Goal: Transaction & Acquisition: Register for event/course

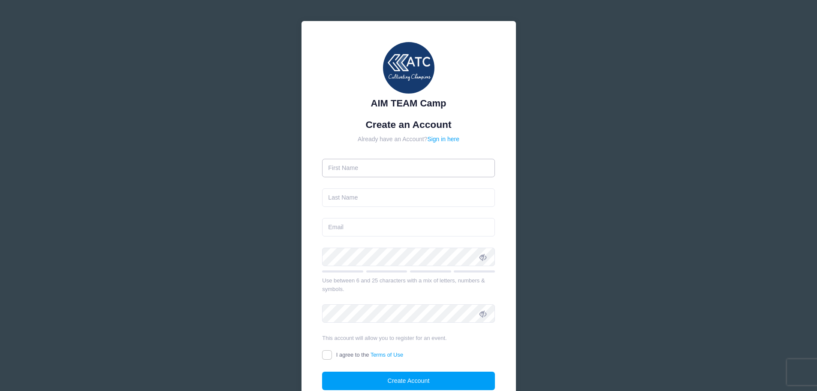
click at [381, 172] on input "text" at bounding box center [408, 168] width 173 height 18
type input "Lucas"
type input "Bell"
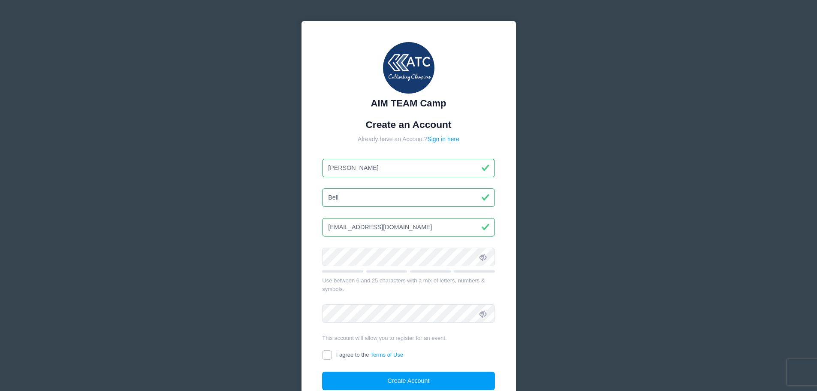
type input "[EMAIL_ADDRESS][DOMAIN_NAME]"
click at [485, 257] on icon at bounding box center [483, 257] width 7 height 7
click at [322, 266] on div at bounding box center [322, 266] width 0 height 0
click at [226, 254] on div "AIM TEAM Camp Create an Account Already have an Account? Sign in here Lucas Bell" at bounding box center [408, 233] width 817 height 467
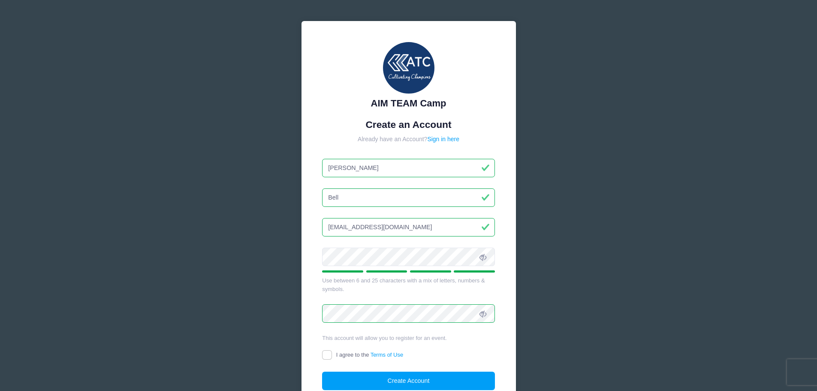
click at [227, 248] on div "AIM TEAM Camp Create an Account Already have an Account? Sign in here Lucas Bell" at bounding box center [408, 233] width 817 height 467
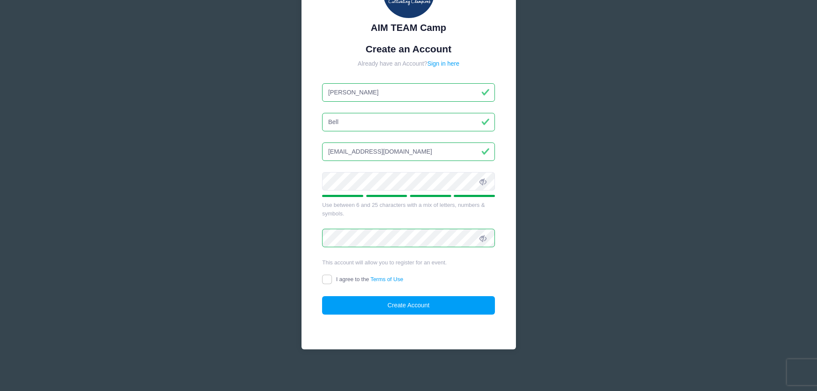
scroll to position [76, 0]
click at [326, 279] on input "I agree to the Terms of Use" at bounding box center [327, 279] width 10 height 10
checkbox input "true"
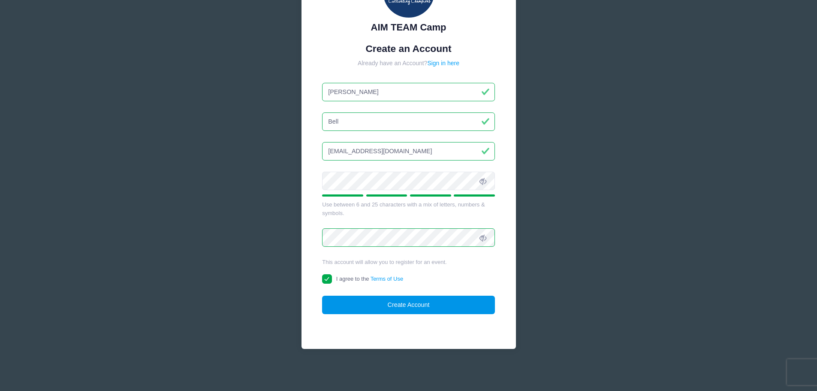
click at [404, 307] on button "Create Account" at bounding box center [408, 305] width 173 height 18
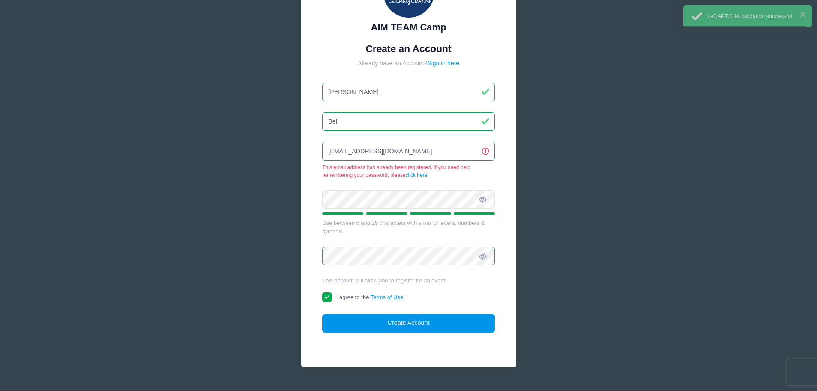
scroll to position [94, 0]
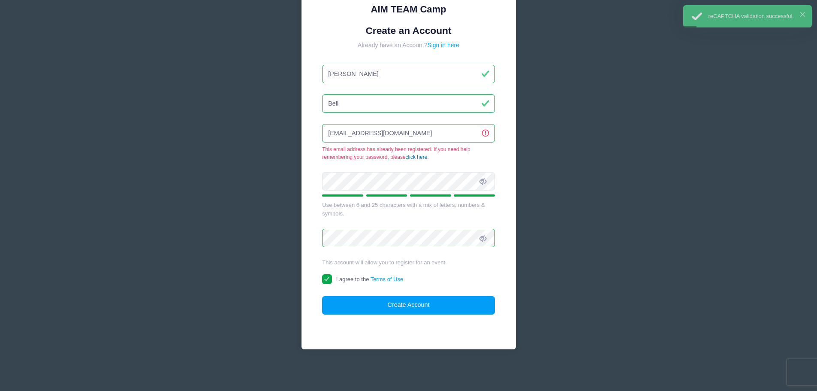
click at [421, 157] on link "click here" at bounding box center [417, 157] width 22 height 6
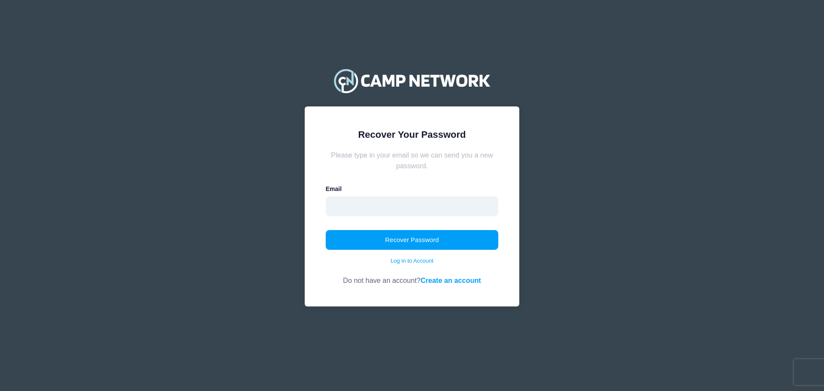
click at [355, 209] on input "email" at bounding box center [412, 206] width 173 height 20
type input "lucasmbell@gmail.com"
click at [406, 241] on button "Recover Password" at bounding box center [412, 240] width 173 height 20
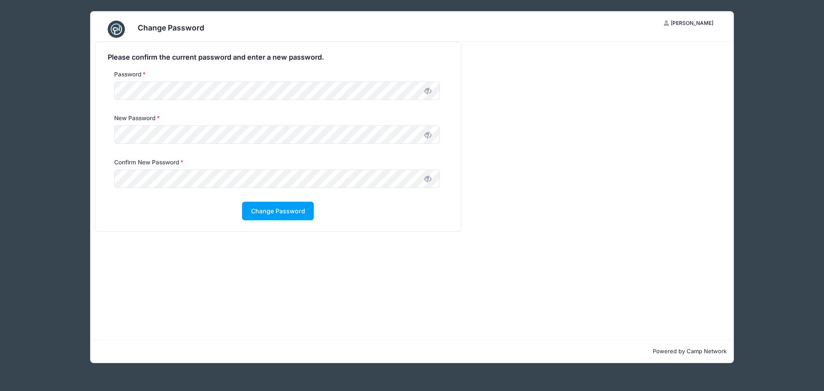
click at [63, 139] on div "Change Password LB Lucas Bell My Account Logout Please confirm the current pass…" at bounding box center [412, 187] width 772 height 374
click at [289, 210] on button "Change Password" at bounding box center [278, 211] width 72 height 18
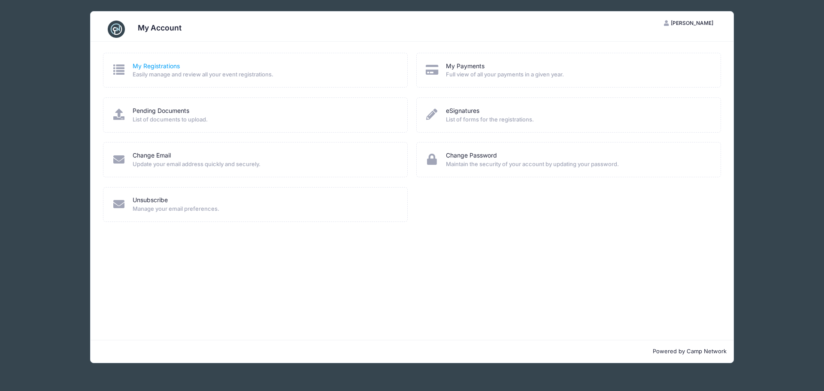
click at [163, 65] on link "My Registrations" at bounding box center [156, 66] width 47 height 9
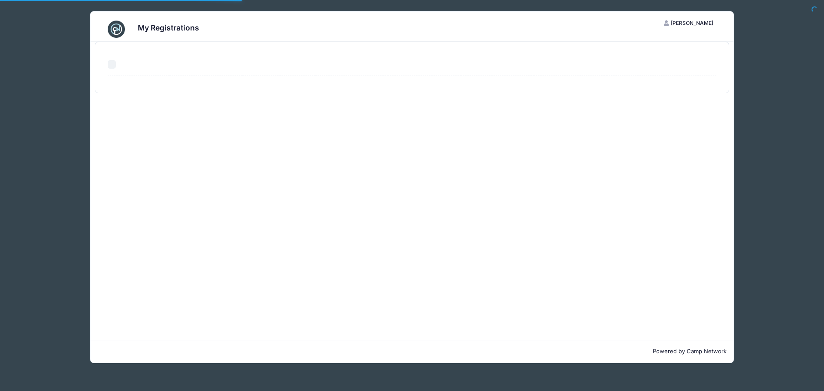
select select "50"
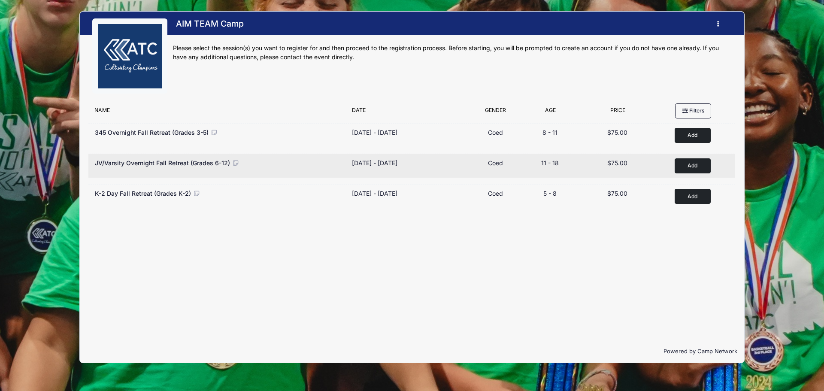
click at [692, 164] on button "Add to Cart" at bounding box center [692, 165] width 36 height 15
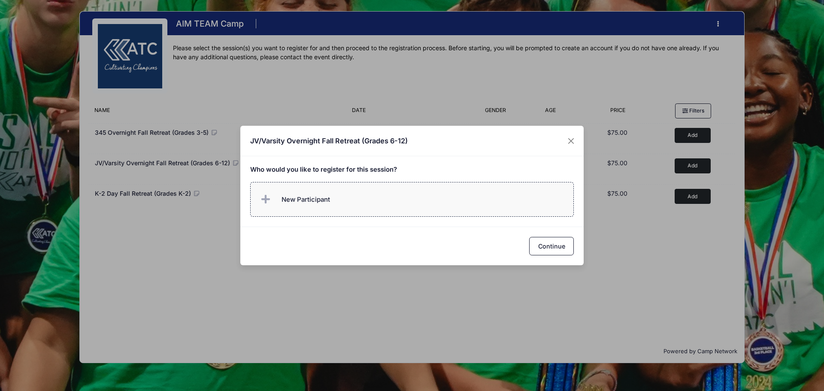
click at [302, 195] on span "New Participant" at bounding box center [305, 199] width 48 height 9
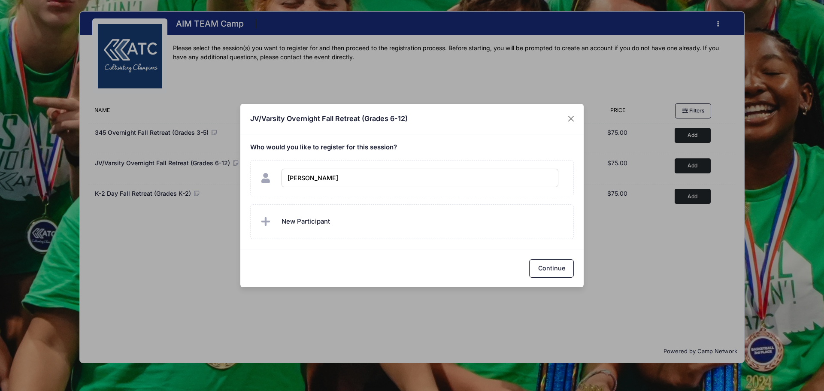
type input "[PERSON_NAME]"
checkbox input "true"
click at [317, 217] on span "New Participant" at bounding box center [305, 221] width 48 height 9
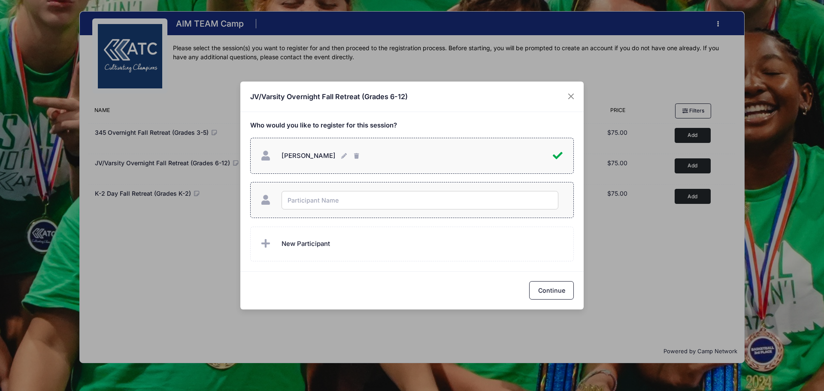
click at [310, 202] on input "text" at bounding box center [419, 200] width 277 height 18
type input "London Bell"
checkbox input "true"
click at [557, 288] on button "Continue" at bounding box center [551, 290] width 45 height 18
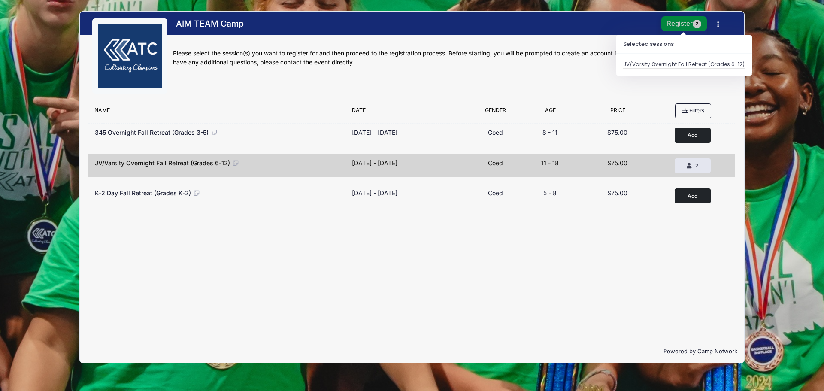
click at [679, 22] on button "Register 2" at bounding box center [683, 23] width 45 height 15
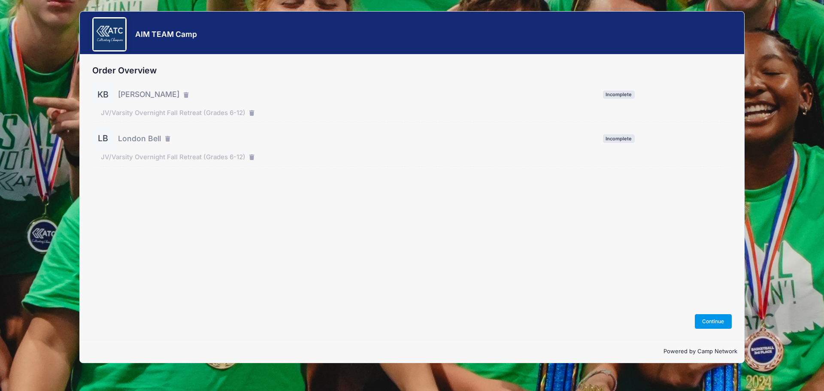
click at [707, 320] on button "Continue" at bounding box center [713, 321] width 37 height 15
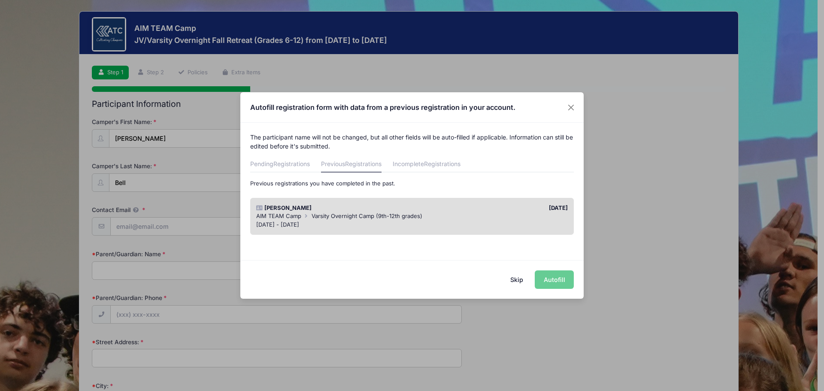
click at [517, 278] on button "Skip" at bounding box center [516, 279] width 30 height 18
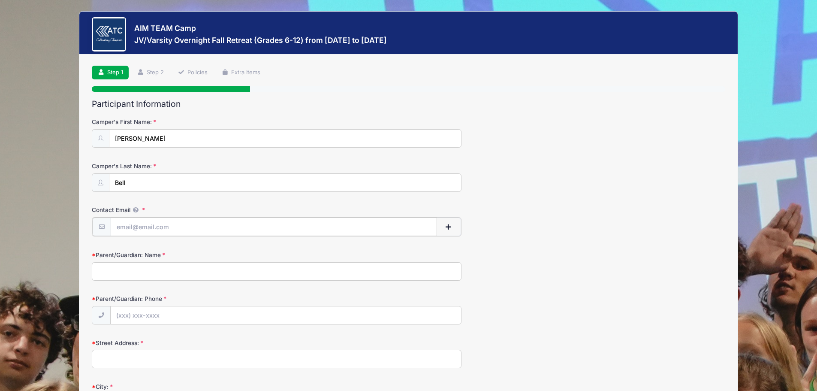
click at [154, 222] on input "Contact Email" at bounding box center [274, 226] width 326 height 18
type input "[EMAIL_ADDRESS][DOMAIN_NAME]"
type input "Kandis Bell"
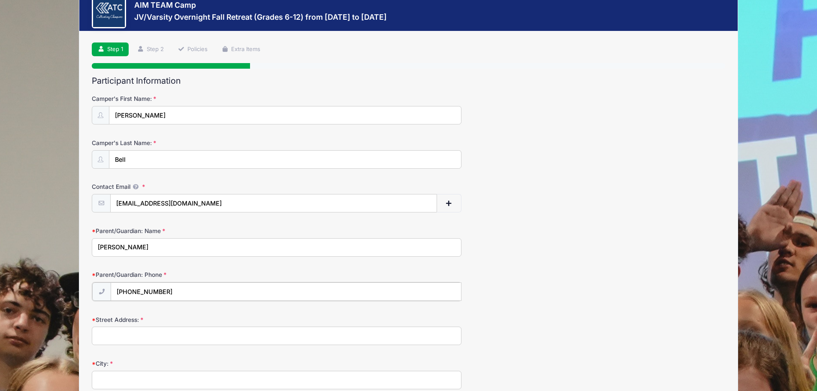
type input "(832) 788-3304"
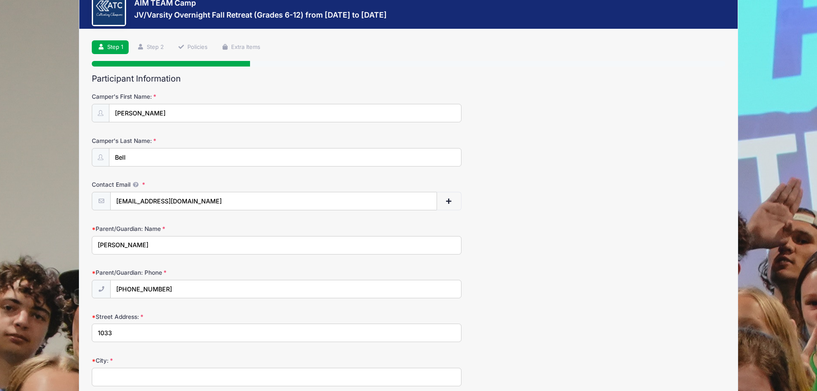
type input "1033 County Road 2285"
type input "Cleveland"
select select "TX"
type input "77327"
click at [548, 226] on div "Parent/Guardian: Name Kandis Bell" at bounding box center [409, 239] width 634 height 30
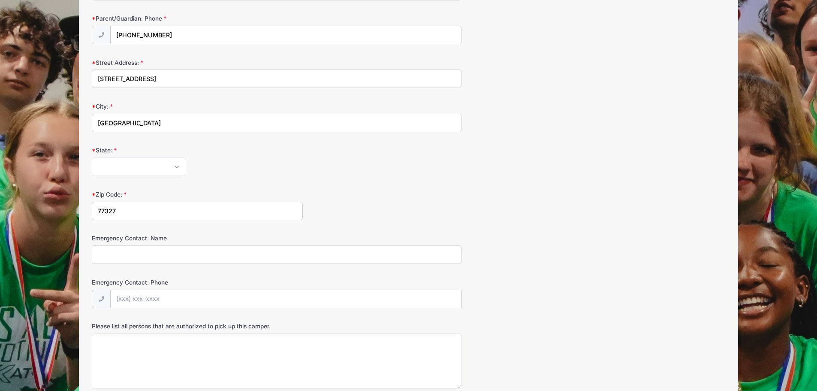
scroll to position [283, 0]
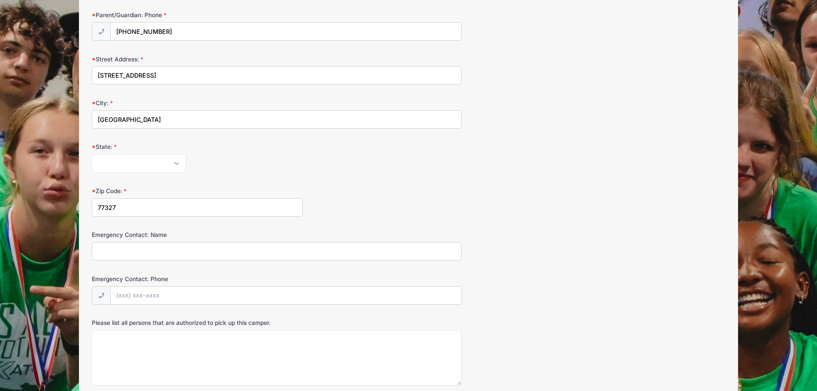
click at [172, 256] on input "Emergency Contact: Name" at bounding box center [277, 251] width 370 height 18
type input "Lucas Bell"
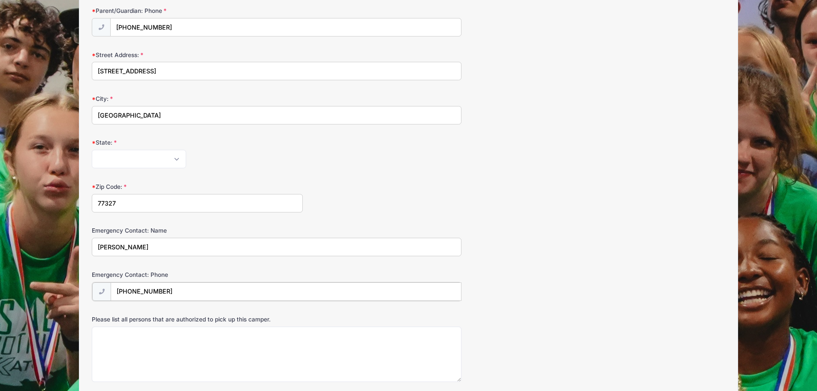
type input "(832) 529-7439"
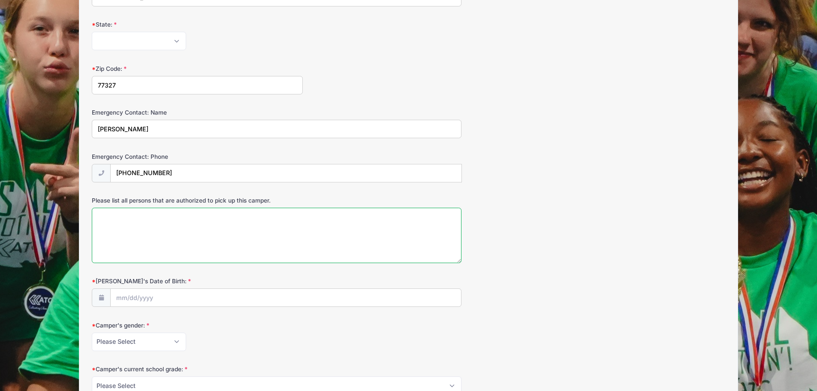
scroll to position [416, 0]
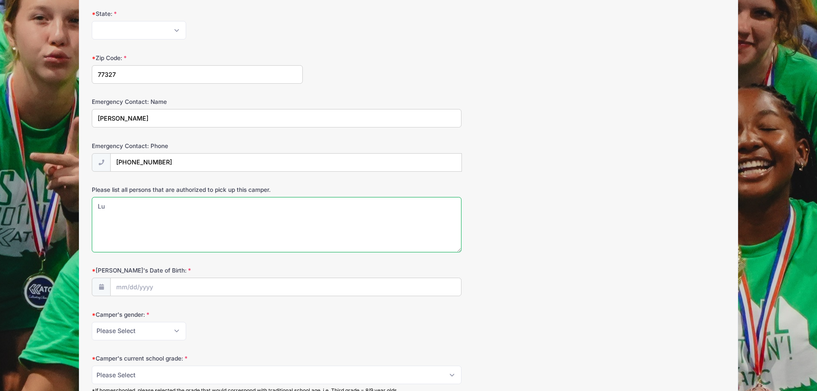
type textarea "L"
type textarea "Becky Jewel Lucas Bell Kandis Bell"
click at [540, 192] on div "Please list all persons that are authorized to pick up this camper. Becky Jewel…" at bounding box center [409, 218] width 634 height 67
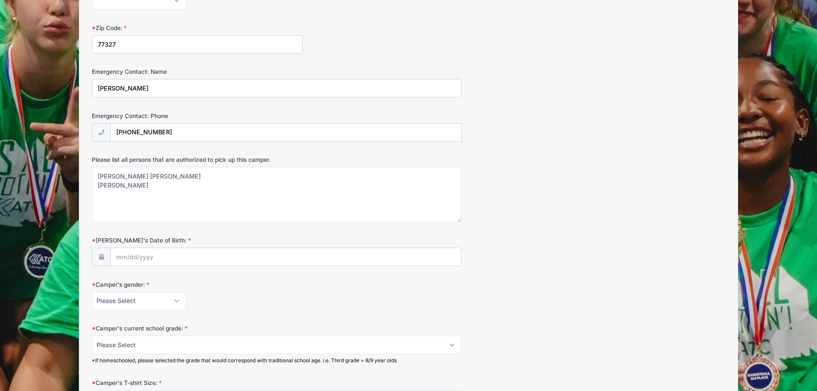
scroll to position [459, 0]
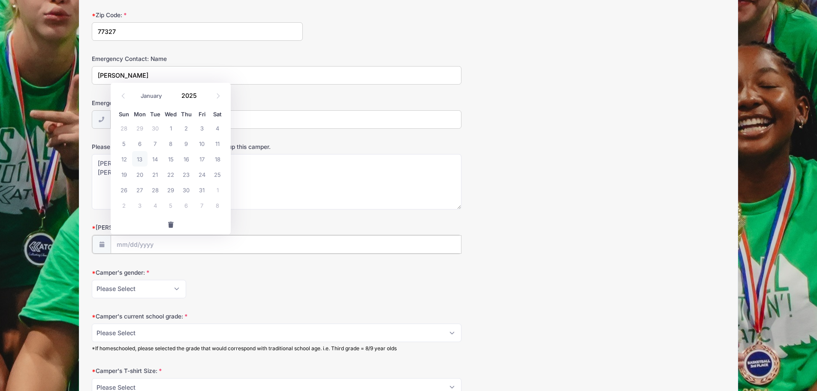
click at [151, 242] on input "Camper's Date of Birth:" at bounding box center [286, 244] width 350 height 18
click at [152, 96] on select "January February March April May June July August September October November De…" at bounding box center [155, 95] width 38 height 11
select select "11"
click at [136, 90] on select "January February March April May June July August September October November De…" at bounding box center [155, 95] width 38 height 11
click at [133, 144] on span "8" at bounding box center [139, 143] width 15 height 15
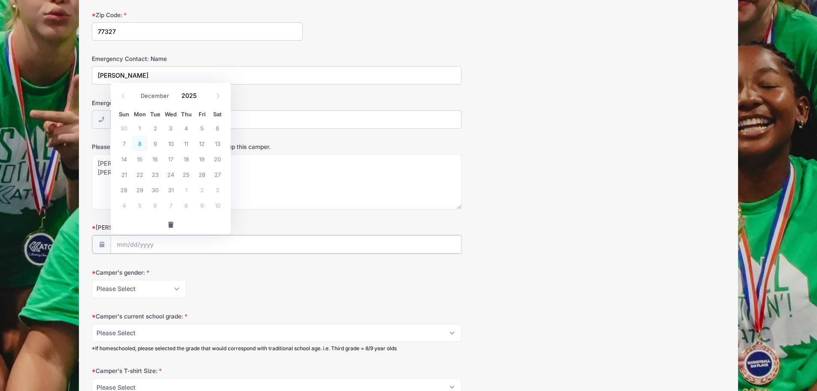
type input "12/08/2025"
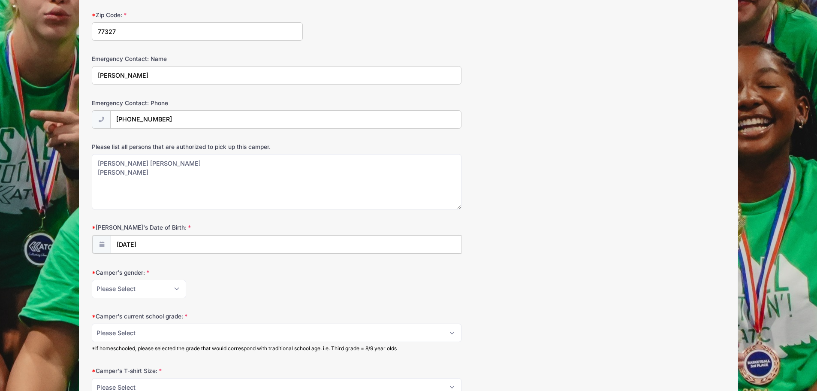
click at [163, 240] on input "12/08/2025" at bounding box center [286, 244] width 350 height 18
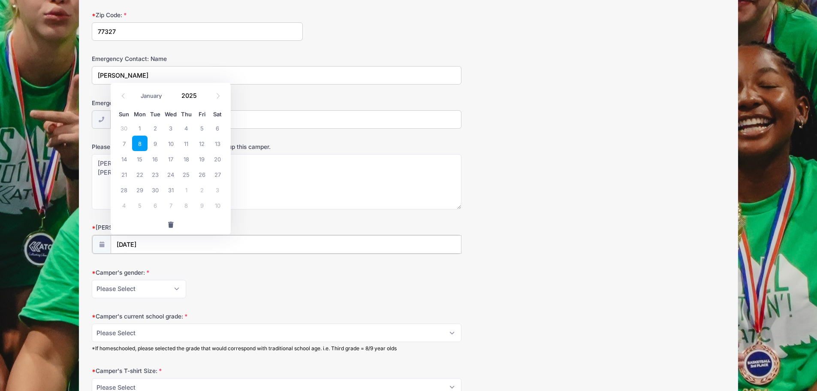
click at [159, 245] on input "12/08/2025" at bounding box center [286, 244] width 350 height 18
click at [202, 100] on span at bounding box center [202, 98] width 6 height 6
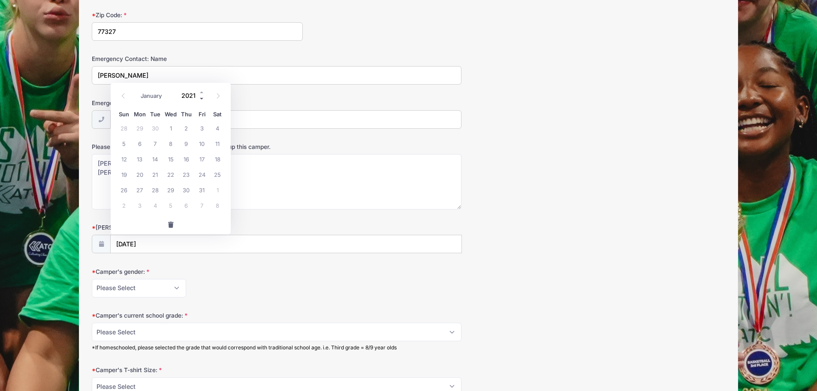
click at [202, 100] on span at bounding box center [202, 98] width 6 height 6
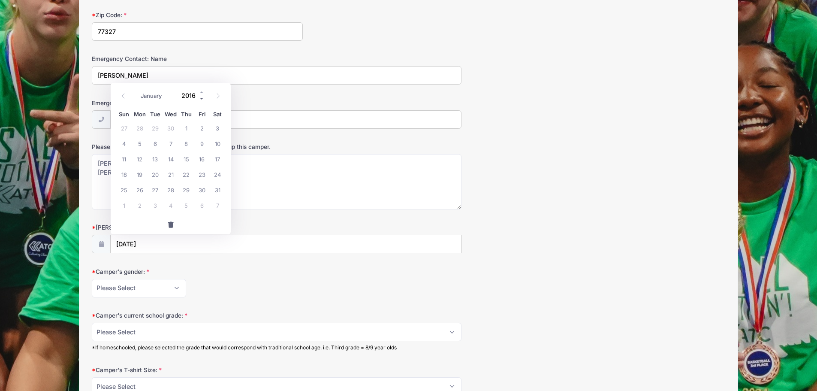
click at [202, 100] on span at bounding box center [202, 98] width 6 height 6
click at [202, 99] on span at bounding box center [202, 98] width 6 height 6
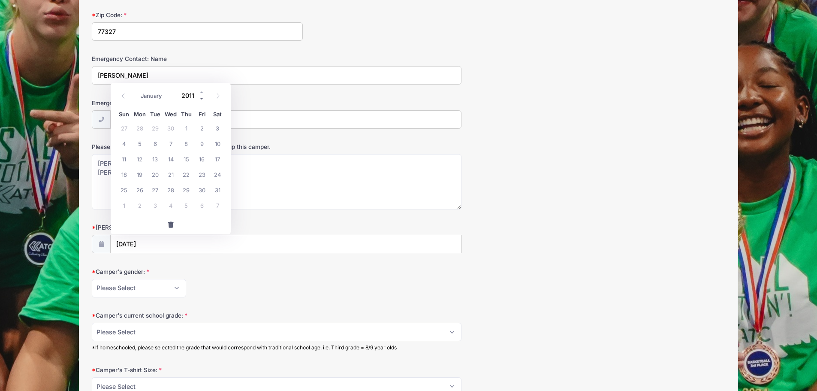
click at [202, 99] on span at bounding box center [202, 98] width 6 height 6
type input "2009"
click at [155, 145] on span "8" at bounding box center [155, 143] width 15 height 15
type input "12/08/2009"
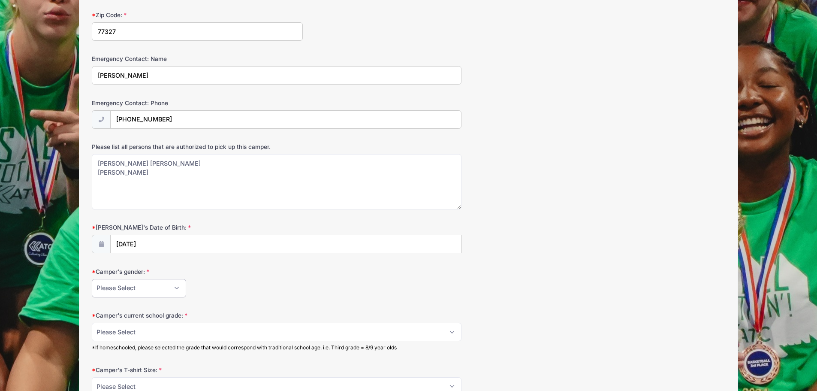
click at [165, 291] on select "Please Select Female Male" at bounding box center [139, 288] width 94 height 18
select select "Female"
click at [92, 279] on select "Please Select Female Male" at bounding box center [139, 288] width 94 height 18
click at [275, 275] on label "Camper's gender:" at bounding box center [197, 271] width 211 height 9
click at [186, 279] on select "Please Select Female Male" at bounding box center [139, 288] width 94 height 18
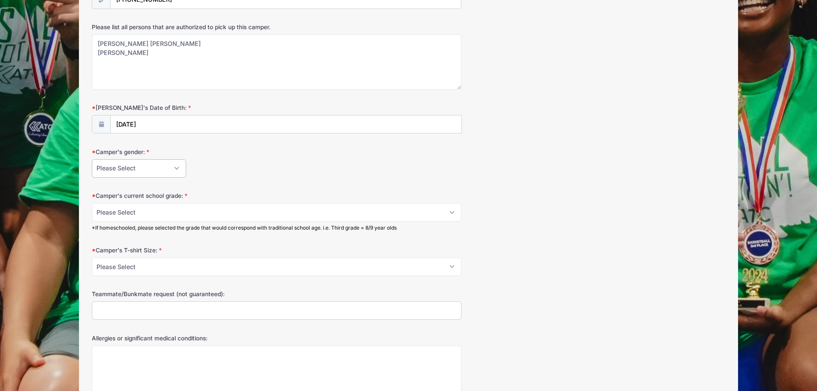
scroll to position [587, 0]
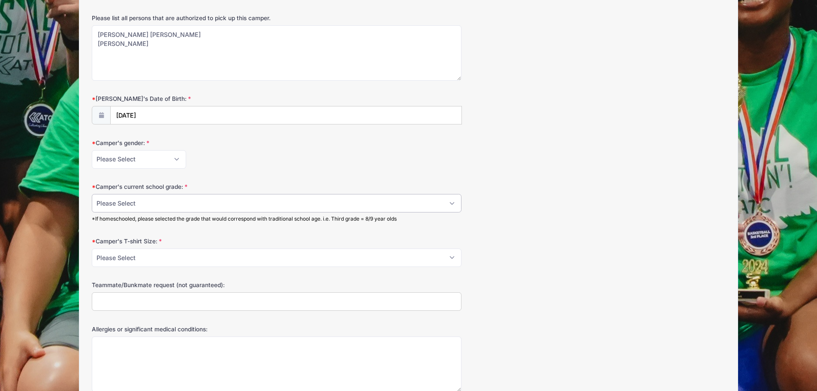
click at [157, 201] on select "Please Select 6 7 8 9 10 11 12" at bounding box center [277, 203] width 370 height 18
select select "10"
click at [92, 194] on select "Please Select 6 7 8 9 10 11 12" at bounding box center [277, 203] width 370 height 18
click at [150, 260] on select "Please Select YS YM YL S M L XL 2XL 3XL" at bounding box center [277, 257] width 370 height 18
click at [208, 234] on form "Camper's First Name: Kate Camper's Last Name: Bell Contact Email lucasmbell@gma…" at bounding box center [409, 98] width 634 height 1137
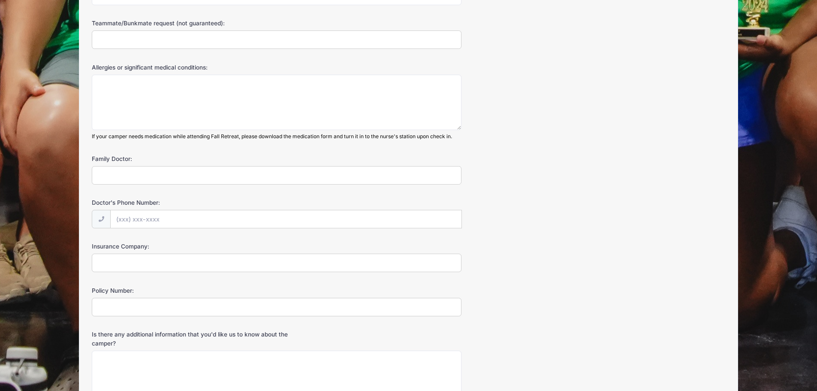
scroll to position [686, 0]
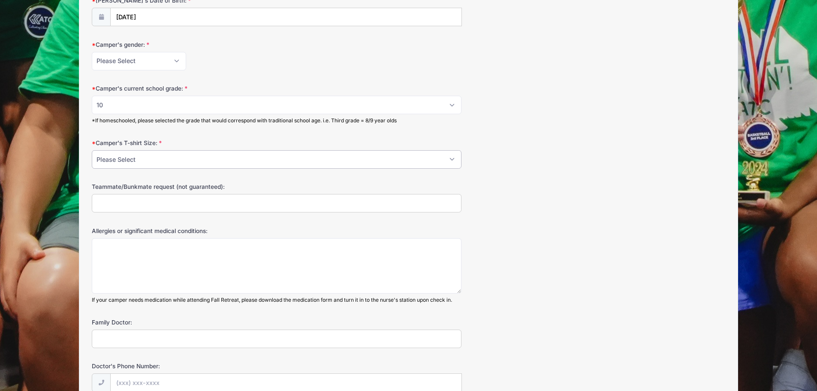
click at [196, 161] on select "Please Select YS YM YL S M L XL 2XL 3XL" at bounding box center [277, 159] width 370 height 18
select select "S"
click at [92, 150] on select "Please Select YS YM YL S M L XL 2XL 3XL" at bounding box center [277, 159] width 370 height 18
click at [235, 202] on input "Teammate/Bunkmate request (not guaranteed):" at bounding box center [277, 203] width 370 height 18
click at [186, 252] on textarea "Allergies or significant medical conditions:" at bounding box center [277, 265] width 370 height 55
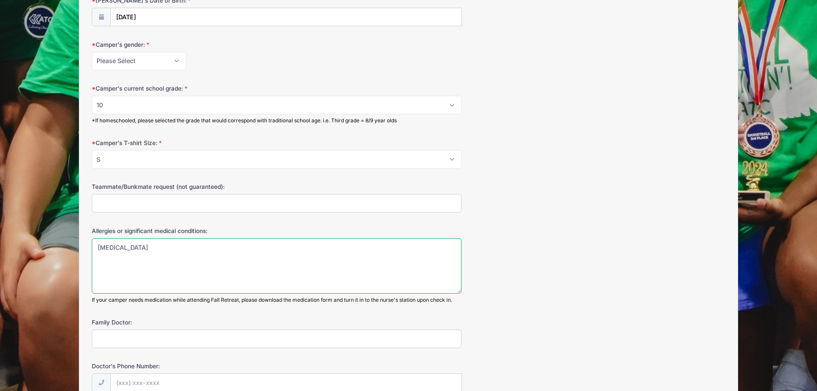
type textarea "Penicillin"
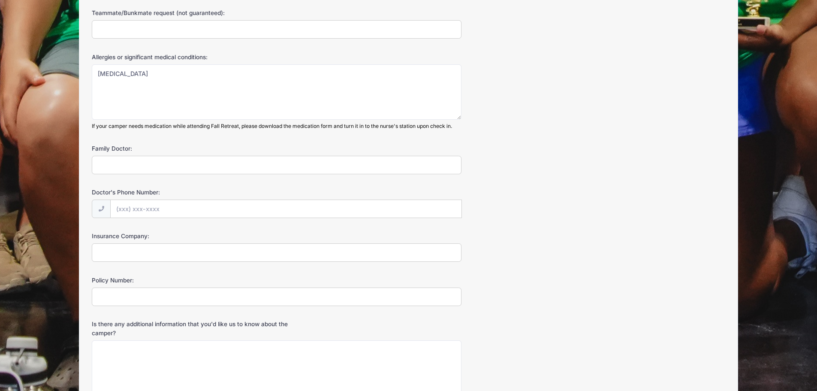
scroll to position [900, 0]
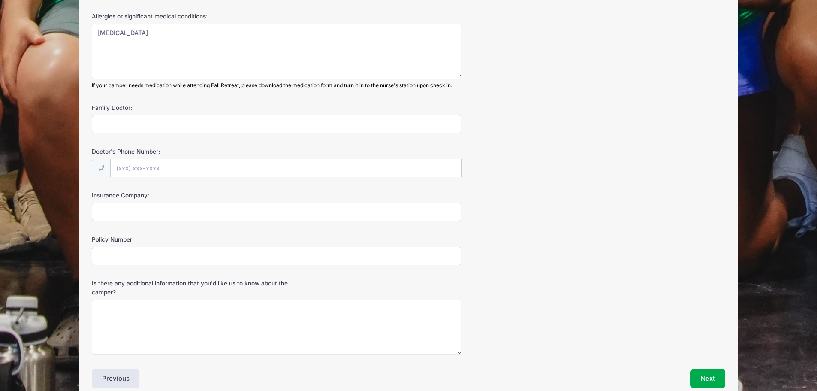
click at [184, 212] on input "Insurance Company:" at bounding box center [277, 211] width 370 height 18
type input "United Health Care"
click at [154, 258] on input "Policy Number:" at bounding box center [277, 256] width 370 height 18
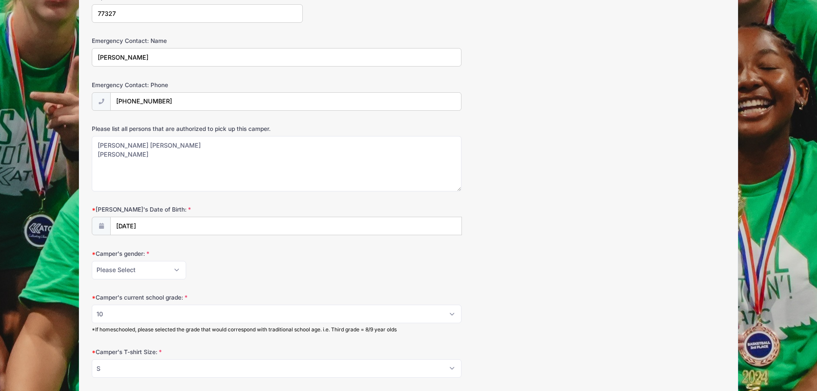
scroll to position [643, 0]
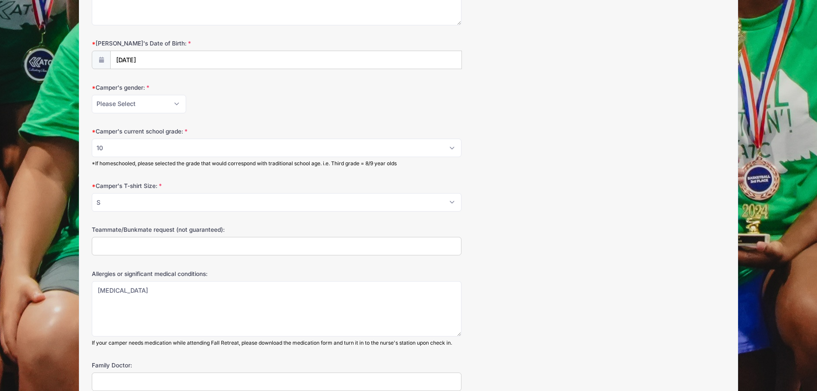
type input "701648"
click at [131, 245] on input "Teammate/Bunkmate request (not guaranteed):" at bounding box center [277, 246] width 370 height 18
type input "Rylee Cottrell"
click at [616, 172] on form "Camper's First Name: Kate Camper's Last Name: Bell Contact Email lucasmbell@gma…" at bounding box center [409, 43] width 634 height 1137
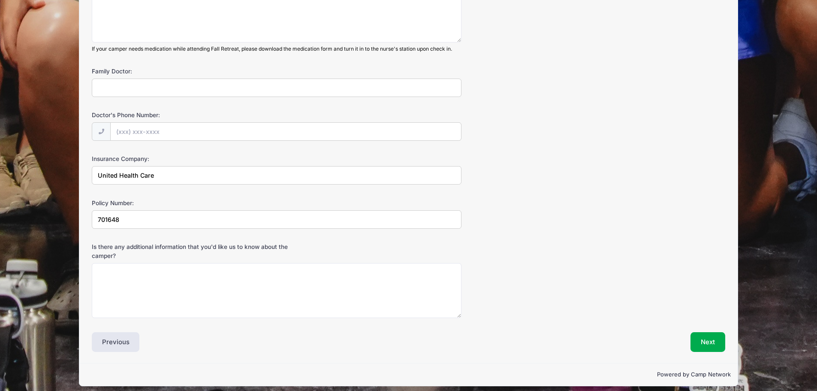
scroll to position [943, 0]
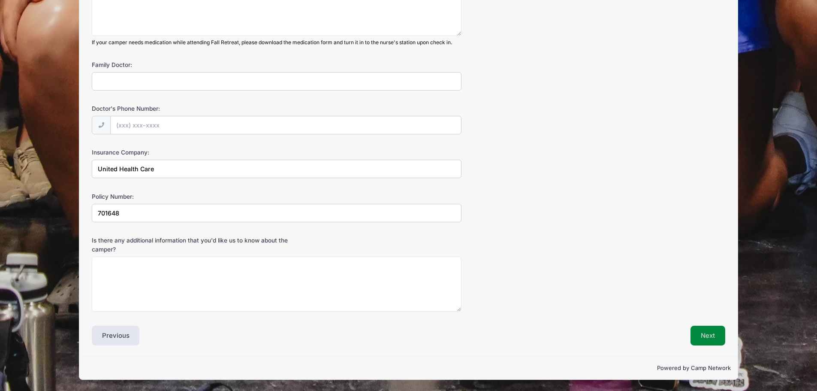
click at [707, 335] on button "Next" at bounding box center [708, 336] width 35 height 20
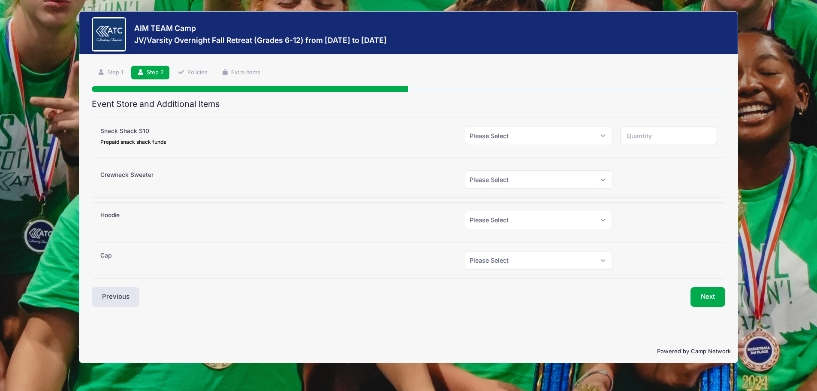
scroll to position [0, 0]
click at [524, 137] on select "Please Select Yes (+$10.00) No" at bounding box center [539, 136] width 148 height 18
select select "1"
click at [465, 127] on select "Please Select Yes (+$10.00) No" at bounding box center [539, 136] width 148 height 18
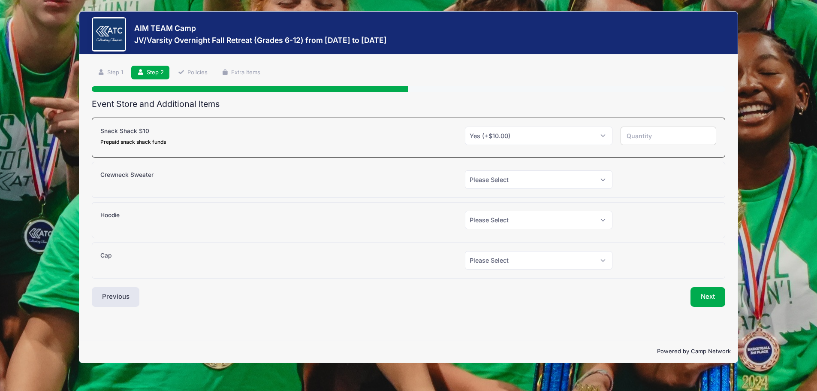
click at [637, 136] on input "number" at bounding box center [669, 136] width 96 height 18
type input "1"
click at [649, 192] on div "Crewneck Sweater Please Select Yes (+$30.00) No" at bounding box center [409, 180] width 634 height 36
click at [605, 137] on select "Please Select Yes (+$10.00) No" at bounding box center [539, 136] width 148 height 18
select select "0"
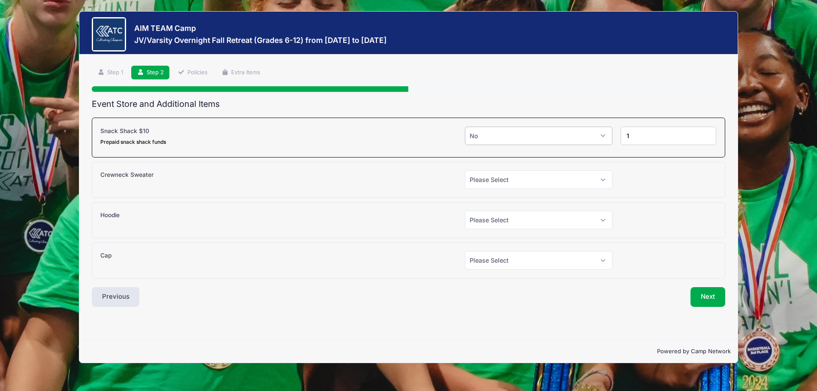
click at [465, 127] on select "Please Select Yes (+$10.00) No" at bounding box center [539, 136] width 148 height 18
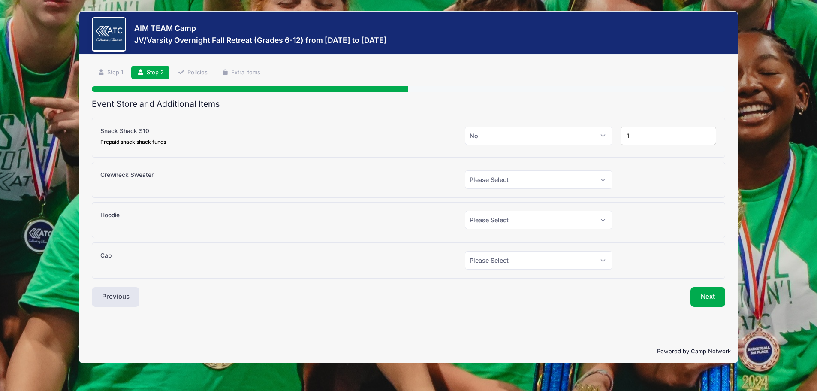
click at [649, 173] on div at bounding box center [669, 179] width 104 height 18
drag, startPoint x: 644, startPoint y: 139, endPoint x: 604, endPoint y: 136, distance: 39.6
click at [604, 136] on div "Snack Shack $10 Prepaid snack shack funds Please Select Yes (+$10.00) No 1" at bounding box center [409, 138] width 625 height 22
type input "0"
click at [657, 191] on div "Crewneck Sweater Please Select Yes (+$30.00) No" at bounding box center [409, 180] width 634 height 36
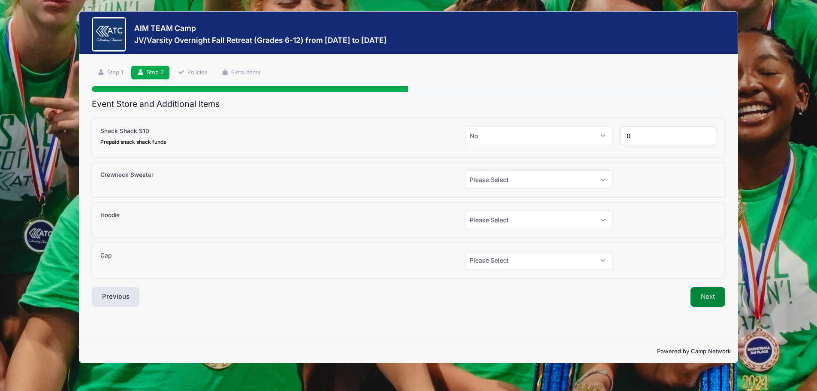
click at [706, 297] on button "Next" at bounding box center [708, 297] width 35 height 20
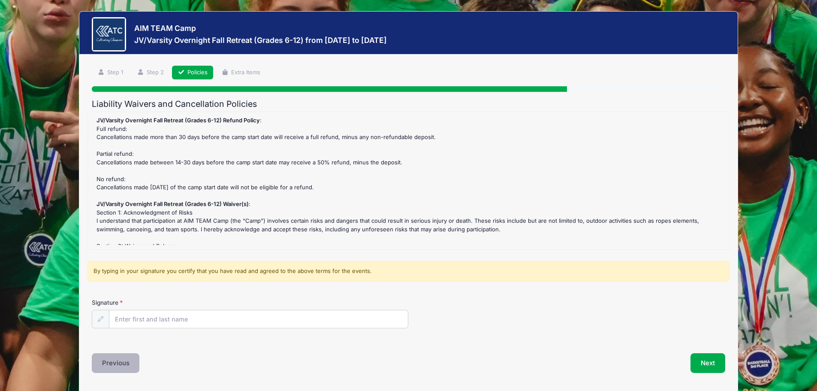
click at [108, 361] on button "Previous" at bounding box center [116, 363] width 48 height 20
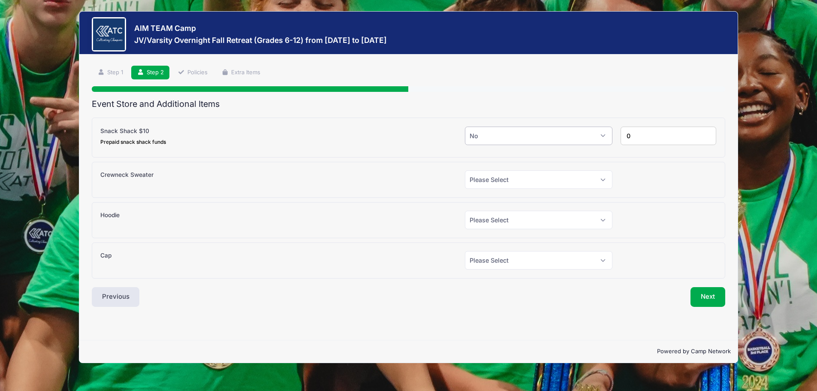
click at [516, 142] on select "Please Select Yes (+$10.00) No" at bounding box center [539, 136] width 148 height 18
select select "1"
click at [465, 127] on select "Please Select Yes (+$10.00) No" at bounding box center [539, 136] width 148 height 18
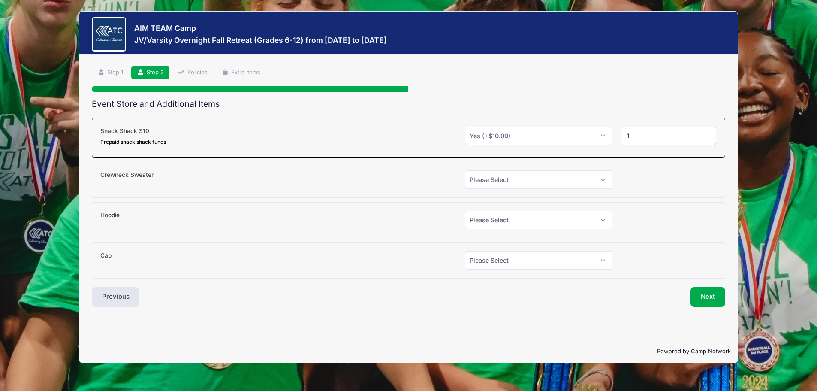
click at [706, 133] on input "1" at bounding box center [669, 136] width 96 height 18
type input "2"
click at [706, 133] on input "2" at bounding box center [669, 136] width 96 height 18
click at [707, 299] on button "Next" at bounding box center [708, 297] width 35 height 20
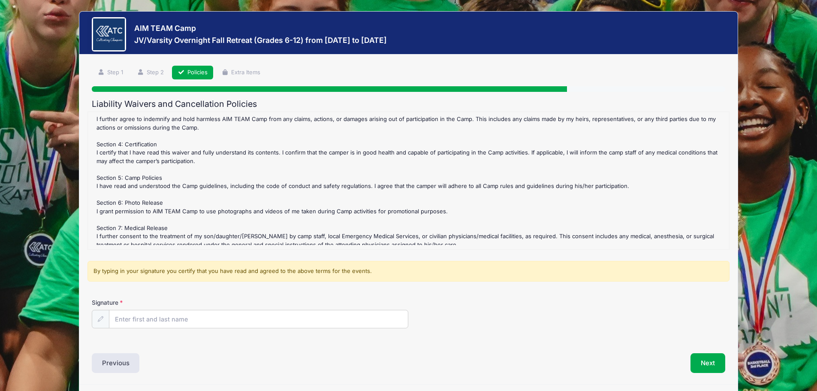
scroll to position [189, 0]
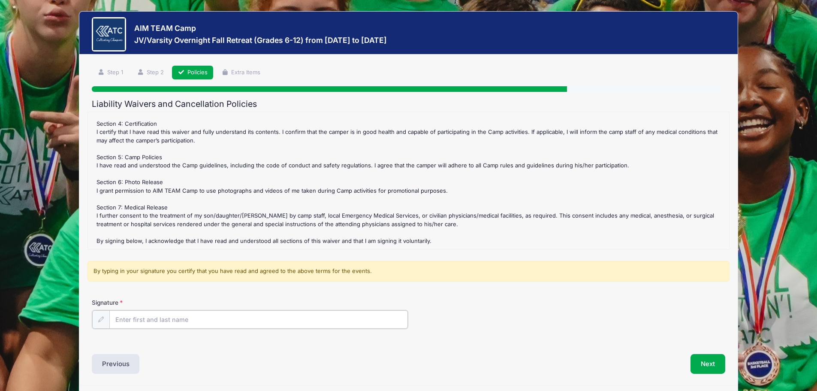
click at [199, 323] on input "Signature" at bounding box center [258, 319] width 299 height 18
type input "Lucas Bell"
click at [709, 362] on button "Next" at bounding box center [708, 363] width 35 height 20
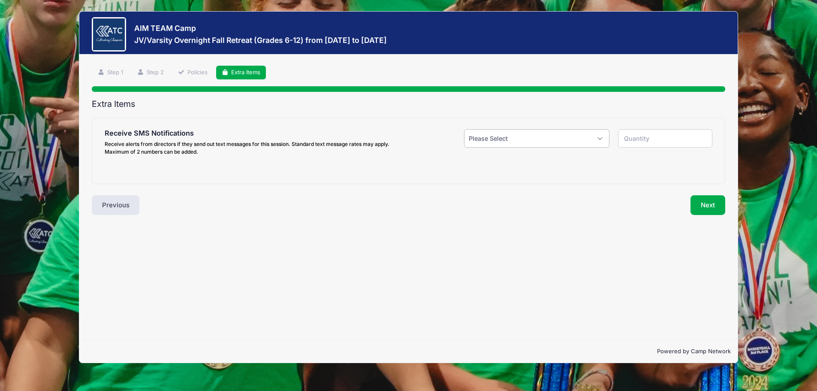
click at [524, 139] on select "Please Select Yes ($0.00) No" at bounding box center [537, 138] width 146 height 18
select select "1"
click at [464, 129] on select "Please Select Yes ($0.00) No" at bounding box center [537, 138] width 146 height 18
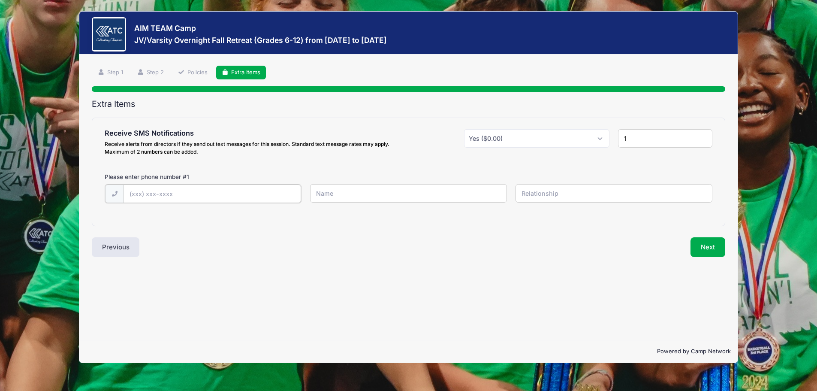
click at [242, 196] on input "text" at bounding box center [213, 193] width 178 height 18
type input "2"
click at [703, 137] on input "2" at bounding box center [665, 138] width 94 height 18
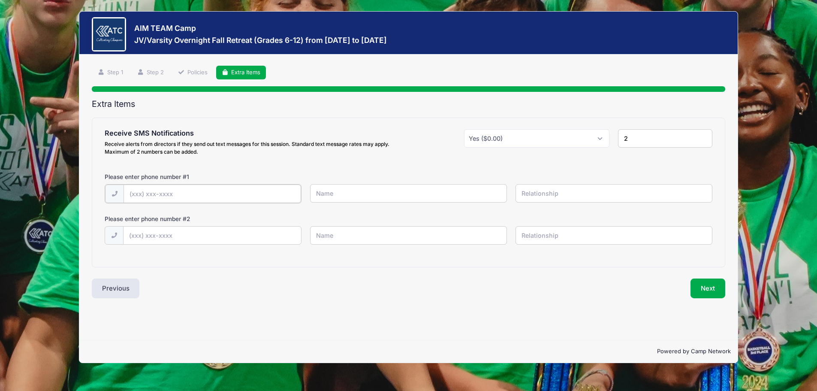
click at [180, 191] on input "text" at bounding box center [213, 193] width 178 height 18
type input "(832) 529-7439"
type input "Lucas Bell"
type input "Dad"
type input "(832) 788-3304"
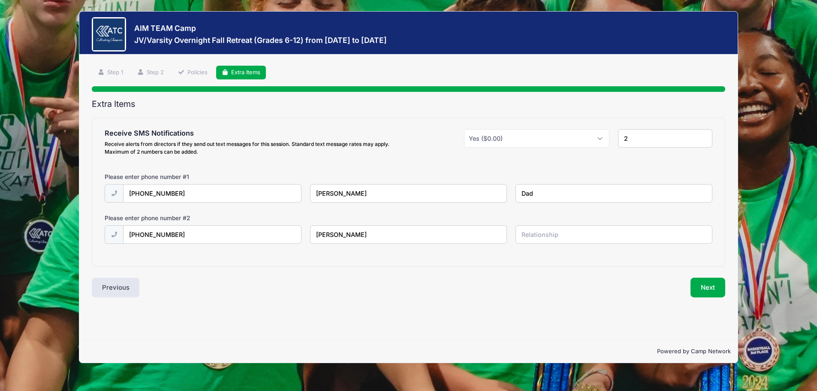
type input "Kandis Bell"
type input "Mom"
click at [707, 284] on button "Next" at bounding box center [708, 288] width 35 height 20
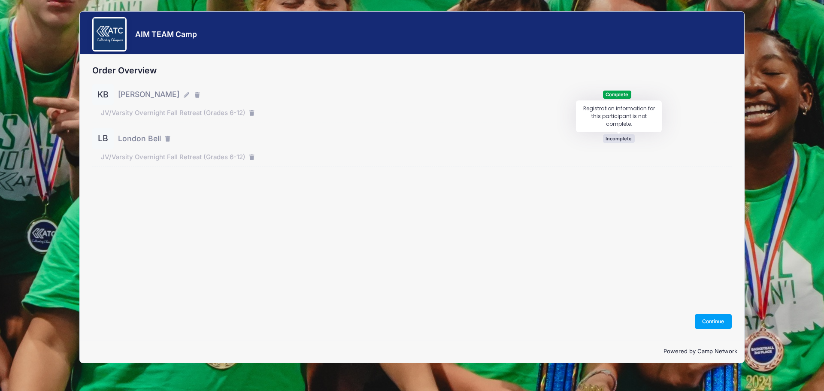
click at [620, 140] on span "Incomplete" at bounding box center [619, 138] width 32 height 8
click at [711, 321] on button "Continue" at bounding box center [713, 321] width 37 height 15
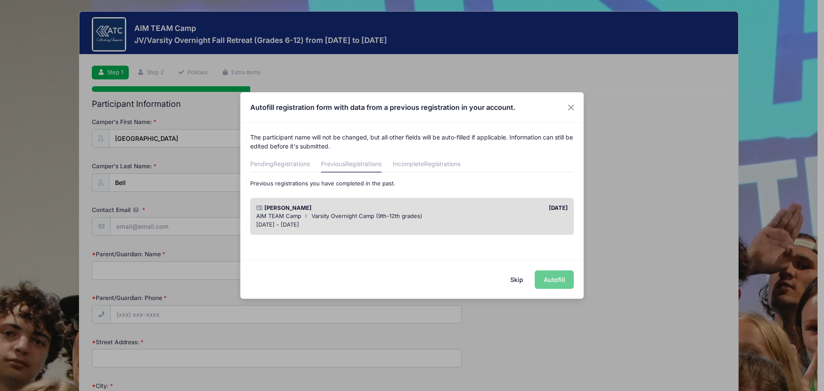
click at [551, 277] on div "Skip Autofill" at bounding box center [411, 279] width 343 height 38
click at [542, 198] on div "Kate Bell 05/26/2025 AIM TEAM Camp Varsity Overnight Camp (9th-12th grades) Jun…" at bounding box center [412, 216] width 324 height 37
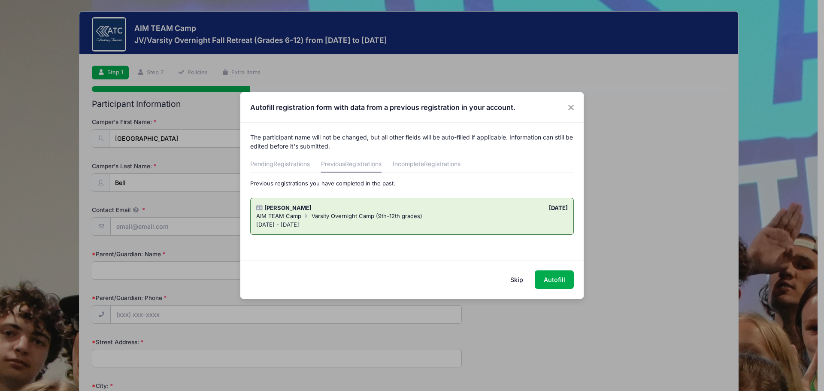
click at [498, 215] on div "AIM TEAM Camp Varsity Overnight Camp (9th-12th grades)" at bounding box center [412, 216] width 312 height 9
click at [559, 280] on button "Autofill" at bounding box center [554, 279] width 39 height 18
type input "kandis.bell@gmail.com"
type input "Kandis Be"
type input "8327883304"
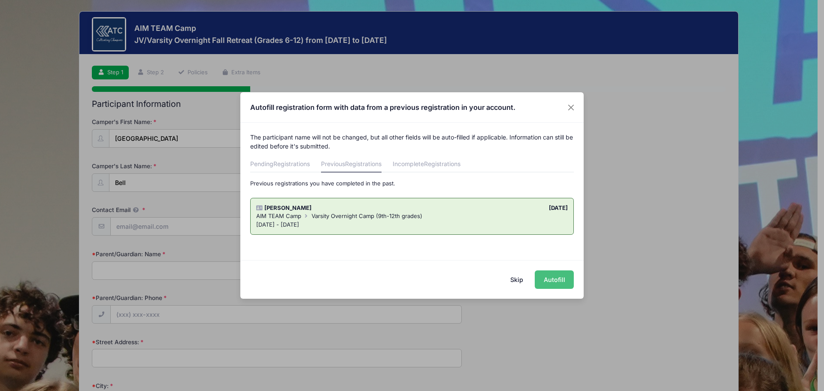
type input "1033 County Road 2285"
type input "Cleveland"
select select "TX"
type input "77327"
type input "Kandis Bell"
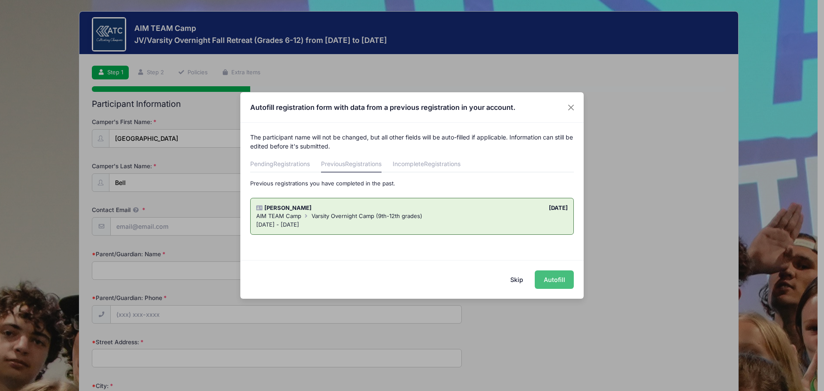
type input "8327883304"
type input "12/27/2009"
select select "M"
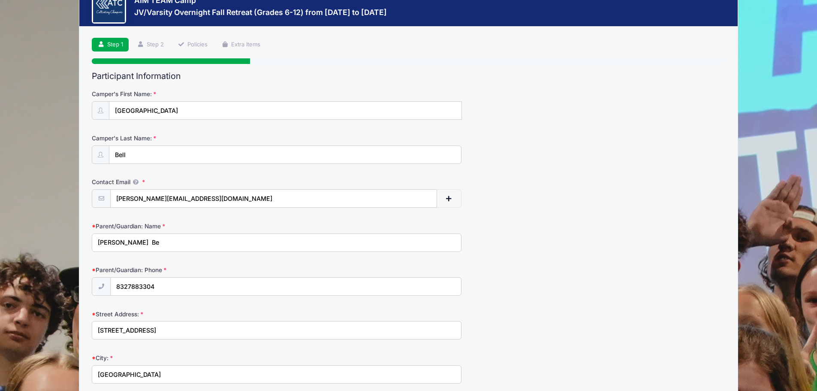
scroll to position [43, 0]
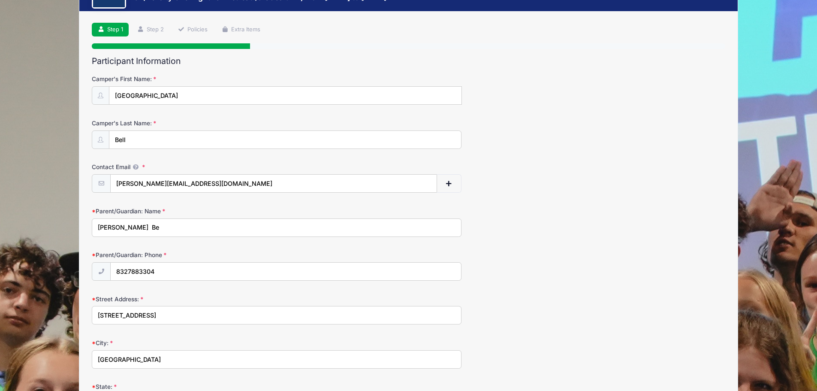
click at [137, 225] on input "Kandis Be" at bounding box center [277, 227] width 370 height 18
type input "Kandis Bell"
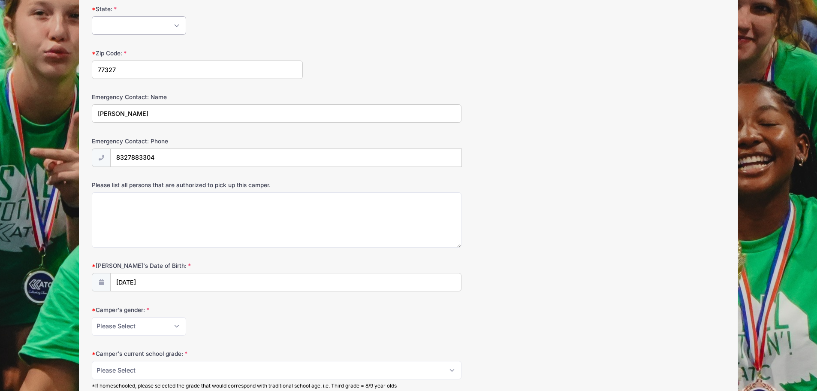
scroll to position [429, 0]
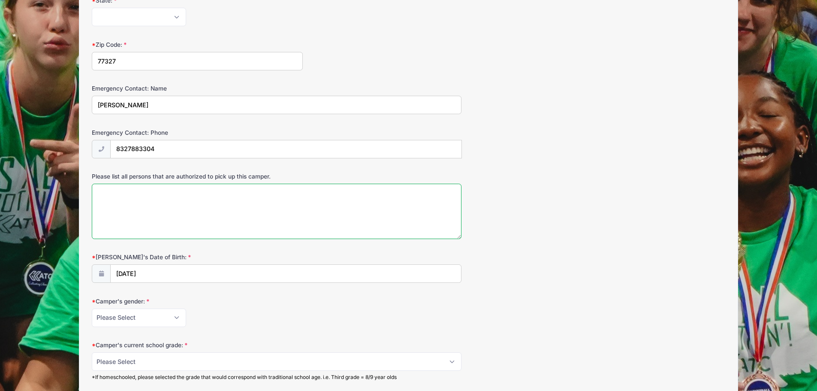
click at [166, 185] on textarea "Please list all persons that are authorized to pick up this camper." at bounding box center [277, 211] width 370 height 55
type textarea "Becky Jewell"
type input "2009"
select select "11"
click at [260, 198] on textarea "Becky Jewell" at bounding box center [277, 211] width 370 height 55
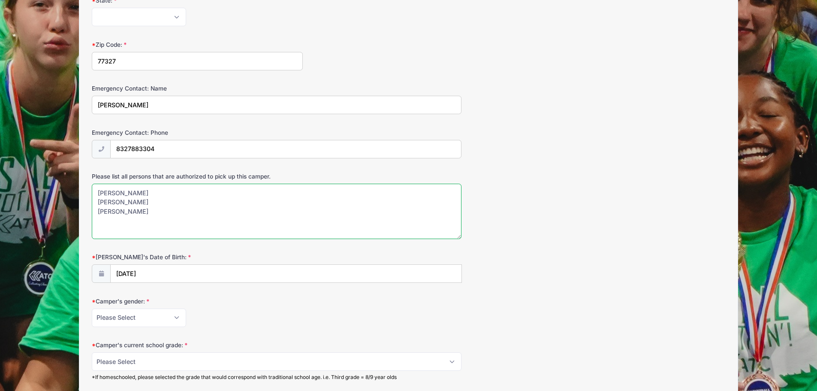
type textarea "Becky Jewell Kandis Bell Lucas Bell"
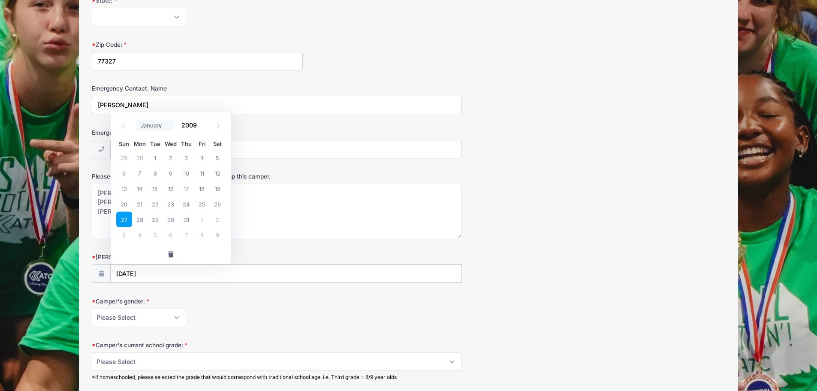
click at [162, 126] on select "January February March April May June July August September October November De…" at bounding box center [155, 125] width 38 height 11
select select "9"
click at [136, 120] on select "January February March April May June July August September October November De…" at bounding box center [155, 125] width 38 height 11
click at [186, 125] on input "2009" at bounding box center [191, 124] width 28 height 13
click at [202, 122] on span at bounding box center [202, 121] width 6 height 6
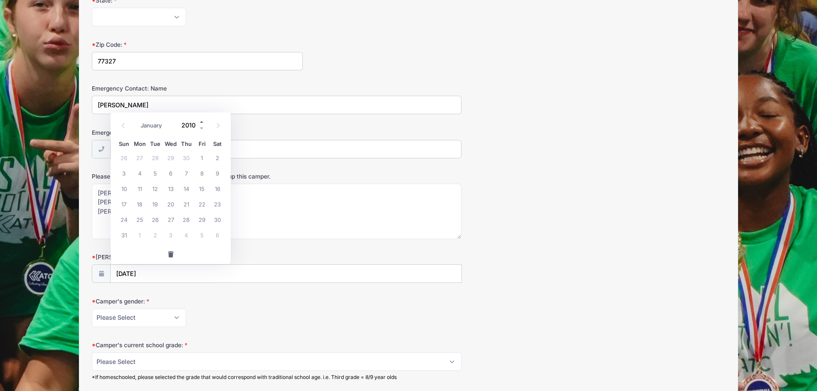
click at [202, 122] on span at bounding box center [202, 121] width 6 height 6
type input "2012"
click at [156, 158] on span "2" at bounding box center [155, 157] width 15 height 15
type input "10/02/2012"
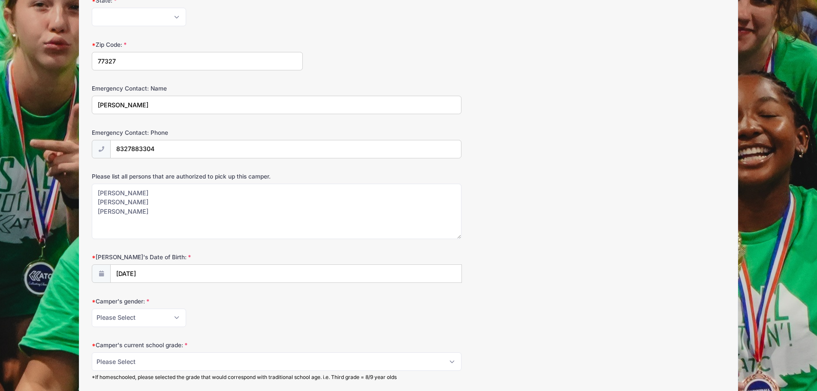
click at [583, 234] on div "Please list all persons that are authorized to pick up this camper. Becky Jewel…" at bounding box center [409, 205] width 634 height 67
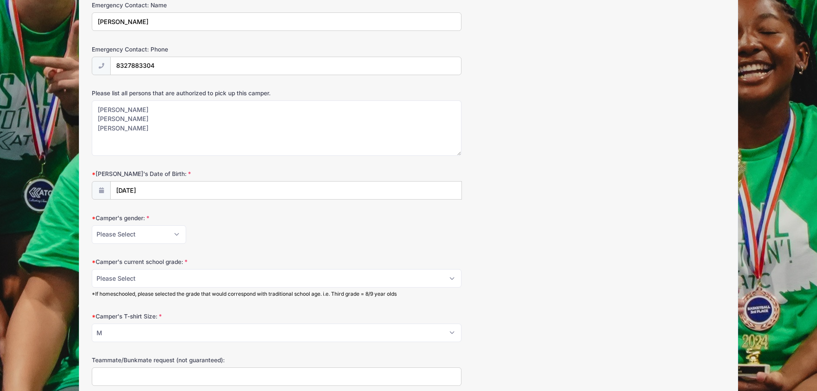
scroll to position [515, 0]
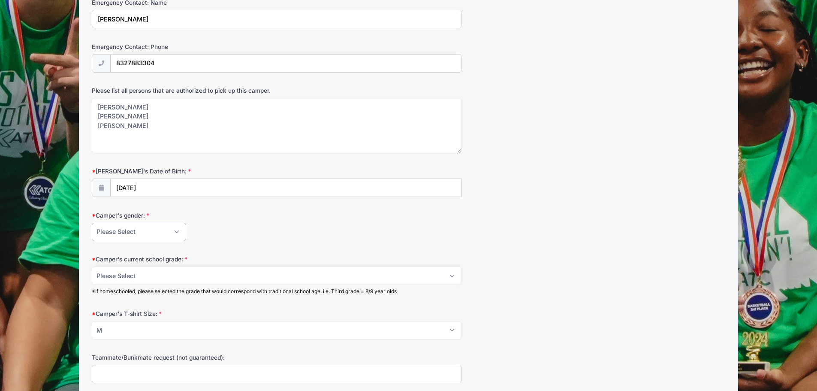
click at [148, 229] on select "Please Select Female Male" at bounding box center [139, 232] width 94 height 18
select select "Female"
click at [92, 223] on select "Please Select Female Male" at bounding box center [139, 232] width 94 height 18
click at [192, 273] on select "Please Select 6 7 8 9 10 11 12" at bounding box center [277, 275] width 370 height 18
select select "7"
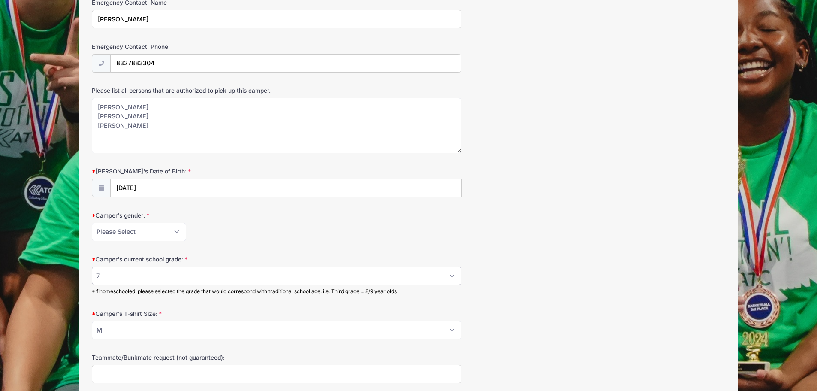
click at [92, 266] on select "Please Select 6 7 8 9 10 11 12" at bounding box center [277, 275] width 370 height 18
click at [311, 246] on form "Camper's First Name: London Camper's Last Name: Bell Contact Email kandis.bell@…" at bounding box center [409, 171] width 634 height 1137
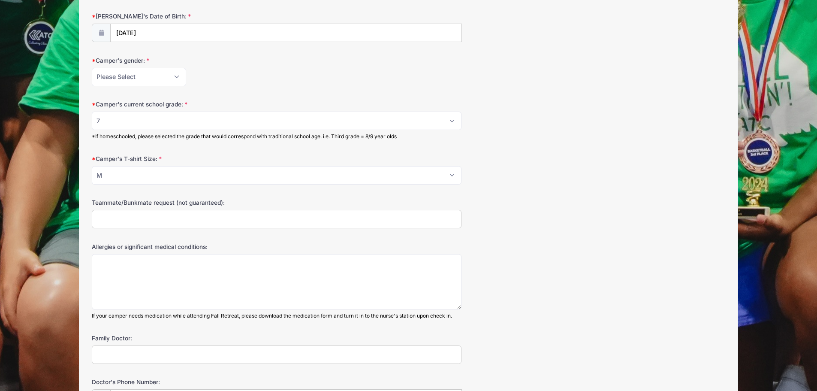
scroll to position [686, 0]
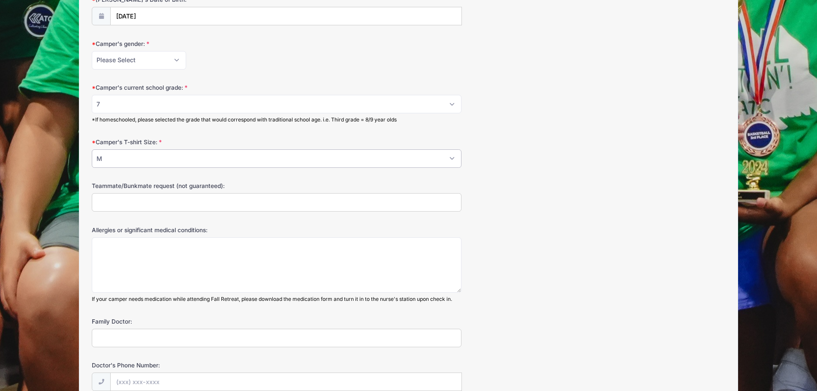
click at [155, 157] on select "Please Select YS YM YL S M L XL 2XL 3XL" at bounding box center [277, 158] width 370 height 18
select select "S"
click at [92, 149] on select "Please Select YS YM YL S M L XL 2XL 3XL" at bounding box center [277, 158] width 370 height 18
click at [155, 202] on input "Teammate/Bunkmate request (not guaranteed):" at bounding box center [277, 202] width 370 height 18
type input "Ellie Miller"
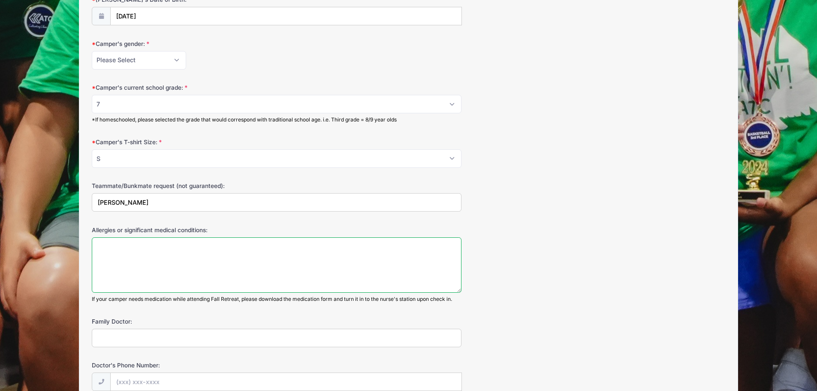
click at [198, 255] on textarea "Allergies or significant medical conditions:" at bounding box center [277, 264] width 370 height 55
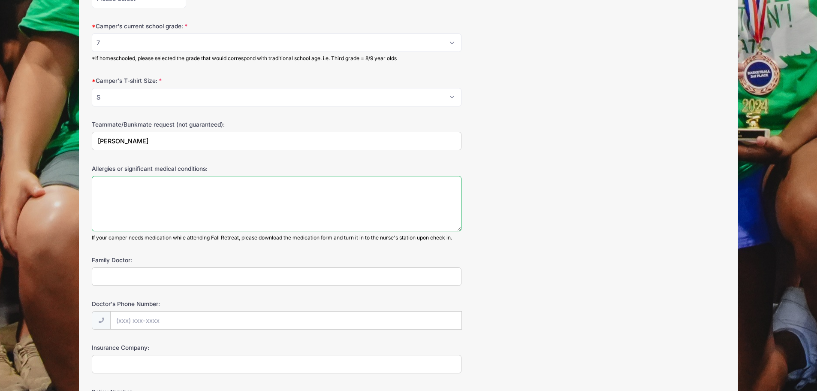
scroll to position [901, 0]
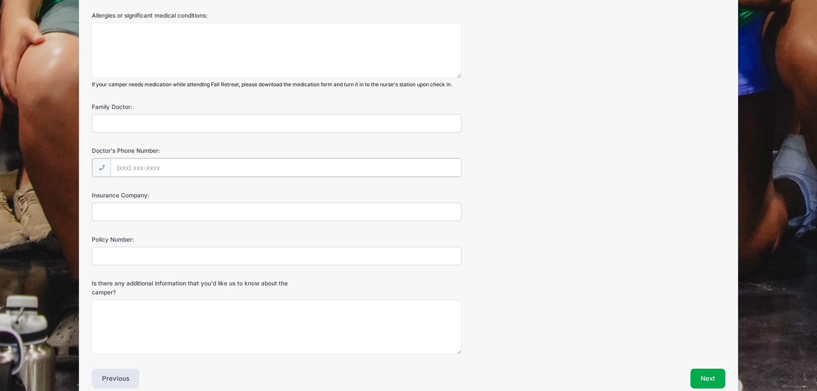
click at [151, 164] on input "Doctor's Phone Number:" at bounding box center [286, 167] width 350 height 18
click at [101, 204] on input "Insurance Company:" at bounding box center [277, 211] width 370 height 18
type input "United Health Care"
click at [129, 258] on input "Policy Number:" at bounding box center [277, 255] width 370 height 18
type input "701648"
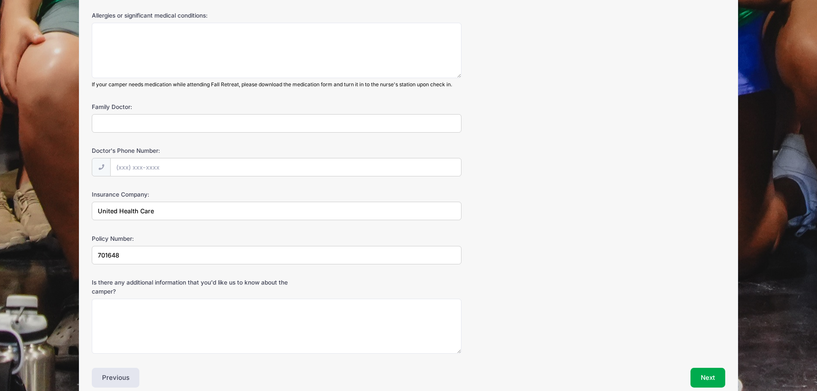
click at [498, 259] on div "Policy Number: 701648" at bounding box center [409, 249] width 634 height 30
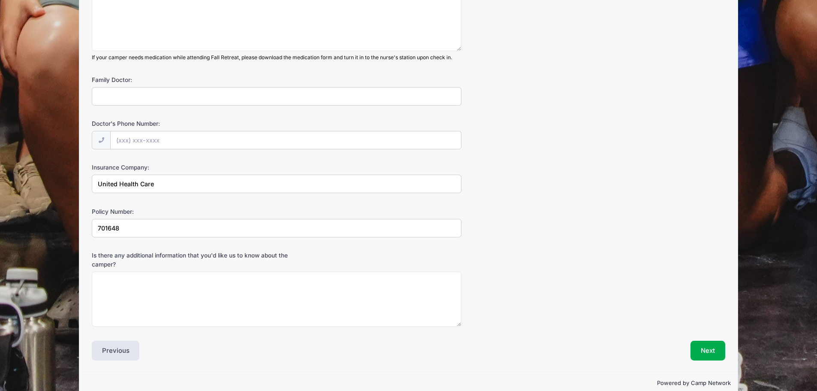
scroll to position [943, 0]
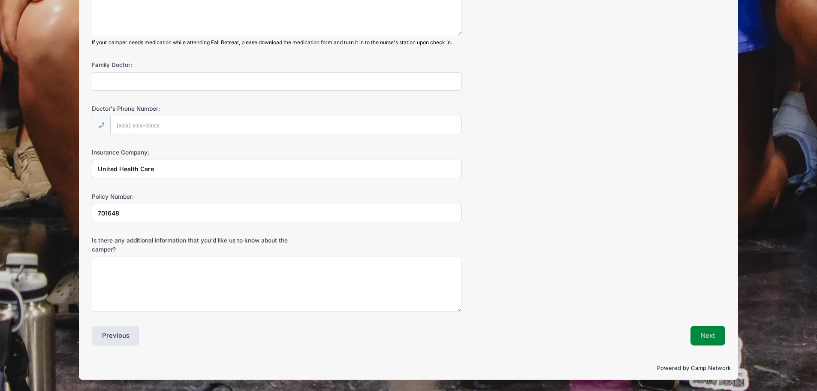
click at [699, 334] on button "Next" at bounding box center [708, 336] width 35 height 20
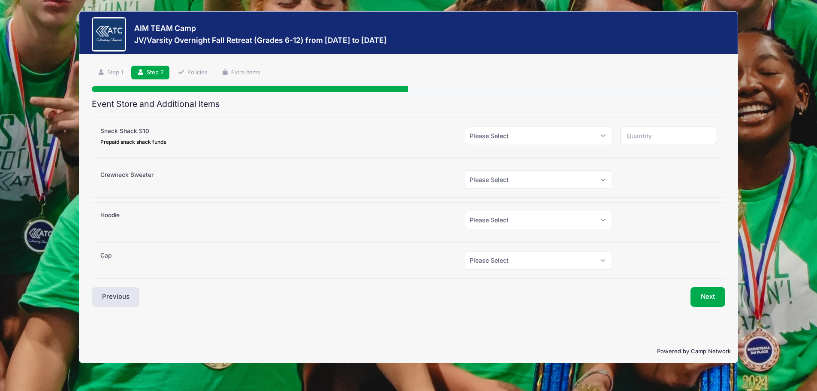
scroll to position [0, 0]
click at [541, 134] on select "Please Select Yes (+$10.00) No" at bounding box center [539, 136] width 148 height 18
select select "1"
click at [465, 127] on select "Please Select Yes (+$10.00) No" at bounding box center [539, 136] width 148 height 18
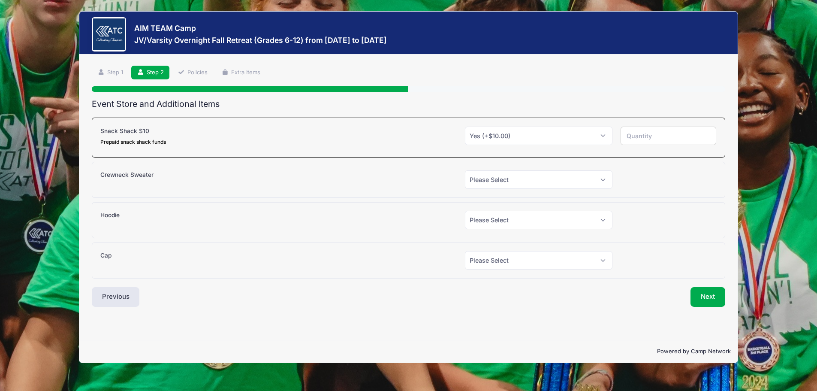
click at [677, 139] on input "number" at bounding box center [669, 136] width 96 height 18
click at [708, 133] on input "1" at bounding box center [669, 136] width 96 height 18
type input "2"
click at [708, 133] on input "2" at bounding box center [669, 136] width 96 height 18
click at [701, 294] on button "Next" at bounding box center [708, 297] width 35 height 20
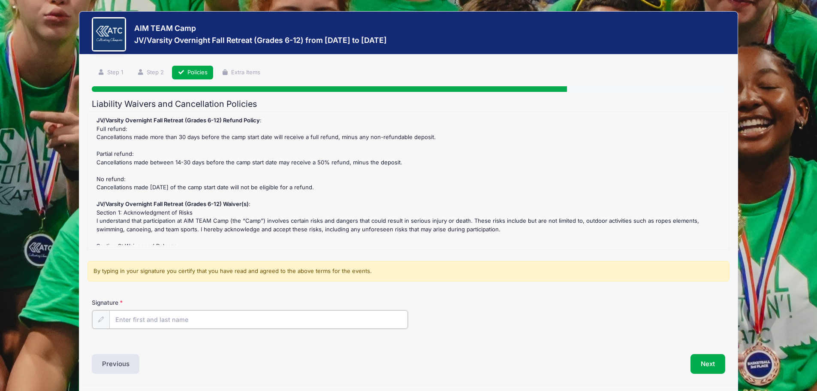
click at [188, 314] on input "Signature" at bounding box center [258, 319] width 299 height 18
type input "l"
type input "Lucas Bell"
click at [709, 362] on button "Next" at bounding box center [708, 363] width 35 height 20
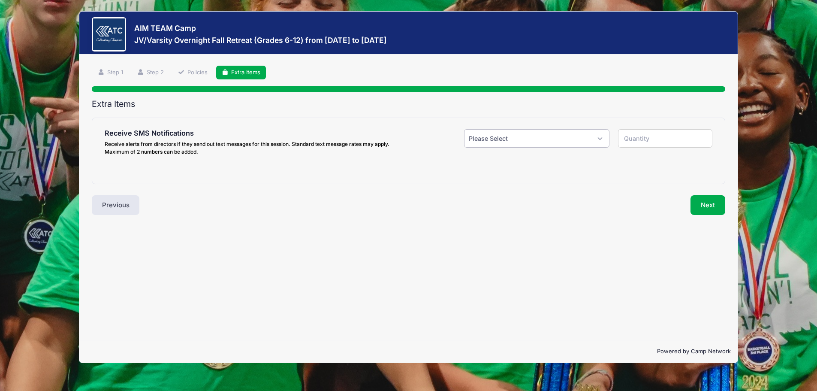
click at [547, 137] on select "Please Select Yes ($0.00) No" at bounding box center [537, 138] width 146 height 18
select select "1"
click at [464, 129] on select "Please Select Yes ($0.00) No" at bounding box center [537, 138] width 146 height 18
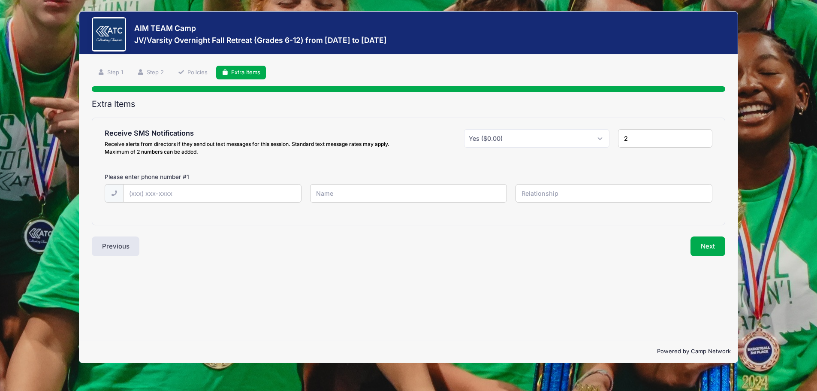
type input "2"
click at [703, 135] on input "2" at bounding box center [665, 138] width 94 height 18
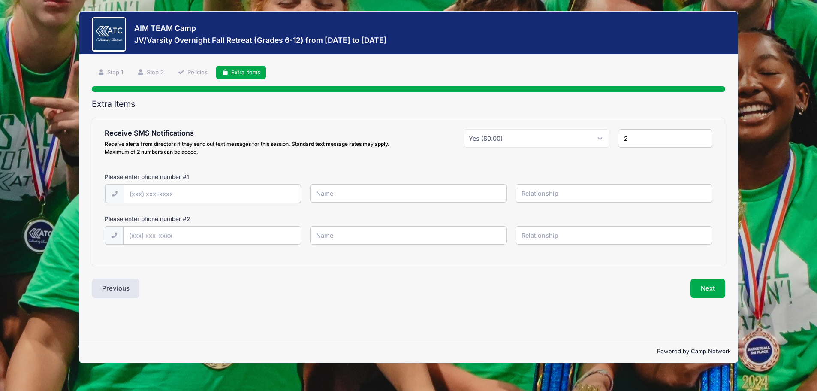
click at [207, 196] on input "text" at bounding box center [213, 193] width 178 height 18
type input "(832) 529-7439"
type input "Lucas Bell"
type input "Dad"
type input "(832) 788-3304"
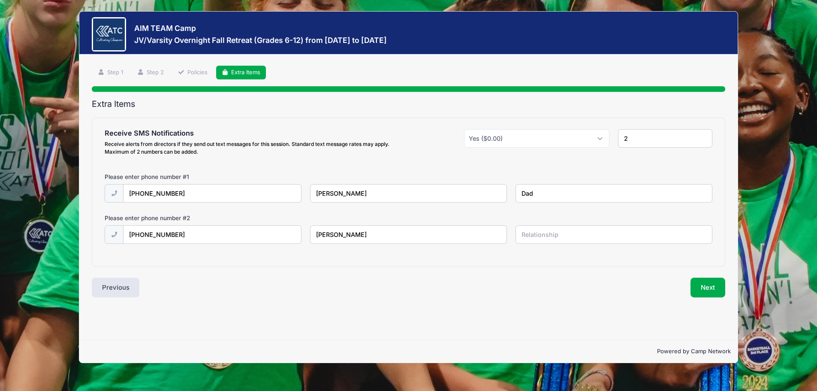
type input "Kandis Bell"
type input "Mom"
click at [707, 289] on button "Next" at bounding box center [708, 288] width 35 height 20
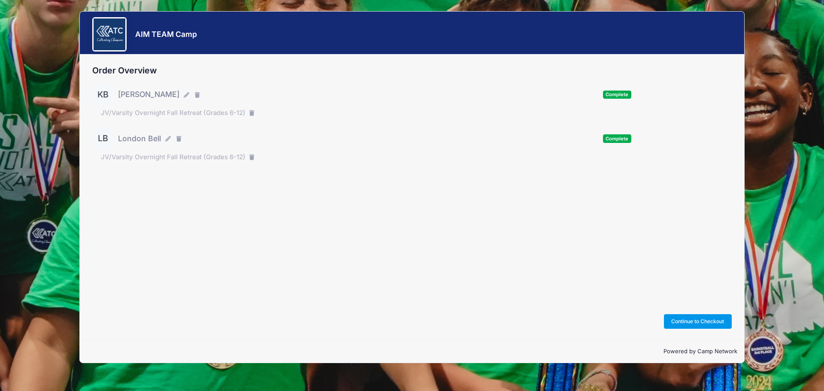
click at [690, 318] on button "Continue to Checkout" at bounding box center [698, 321] width 68 height 15
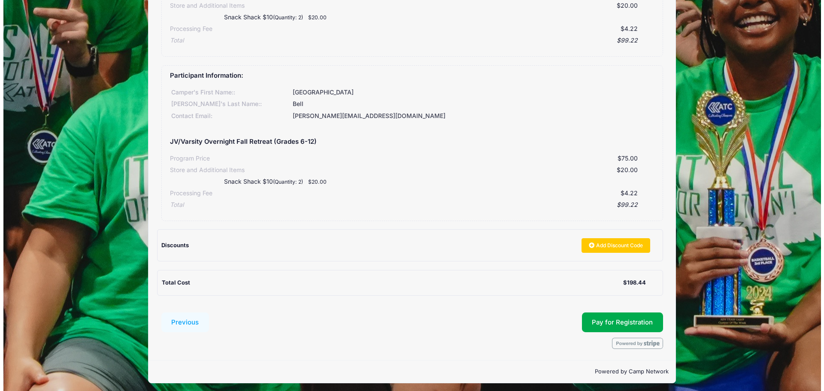
scroll to position [185, 0]
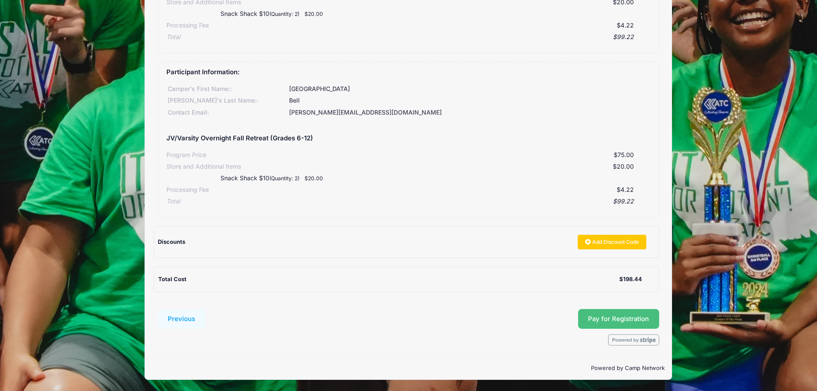
click at [618, 318] on button "Pay for Registration" at bounding box center [619, 319] width 82 height 20
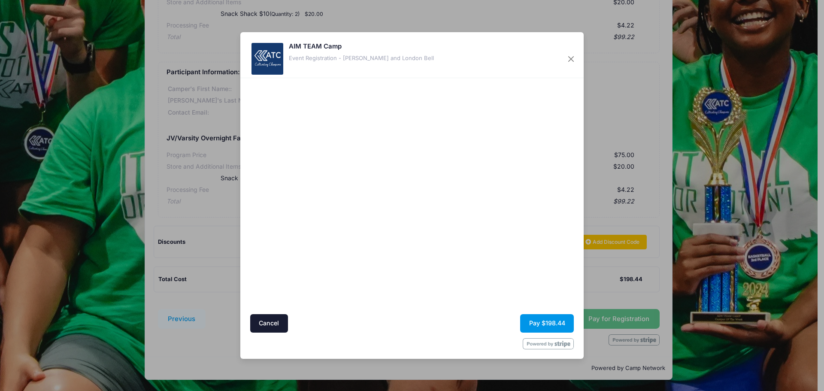
click at [544, 320] on button "Pay $198.44" at bounding box center [547, 323] width 54 height 18
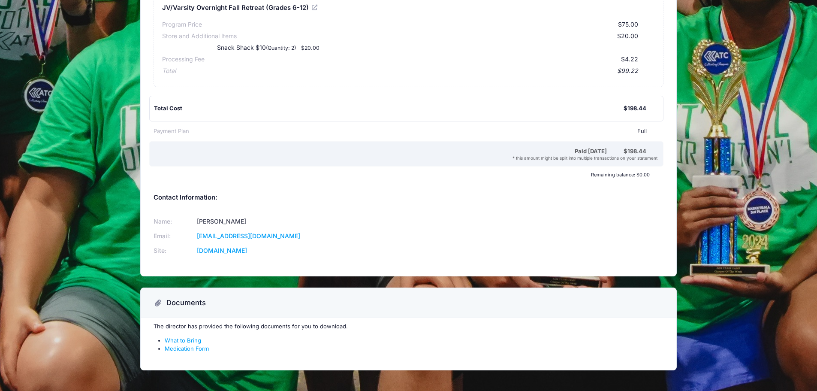
scroll to position [304, 0]
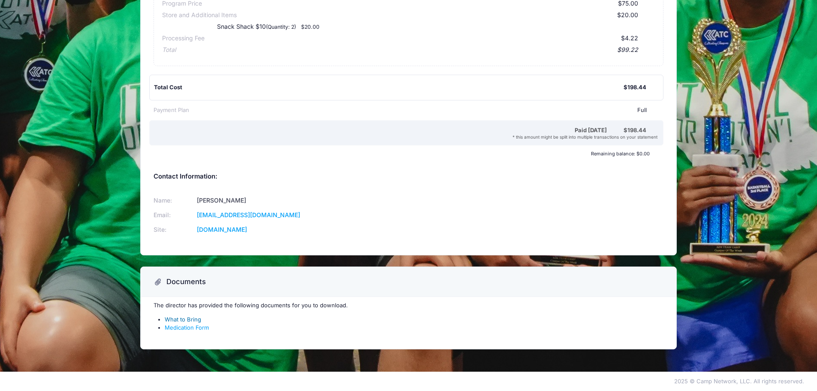
click at [190, 320] on link "What to Bring" at bounding box center [183, 319] width 36 height 7
